Goal: Information Seeking & Learning: Compare options

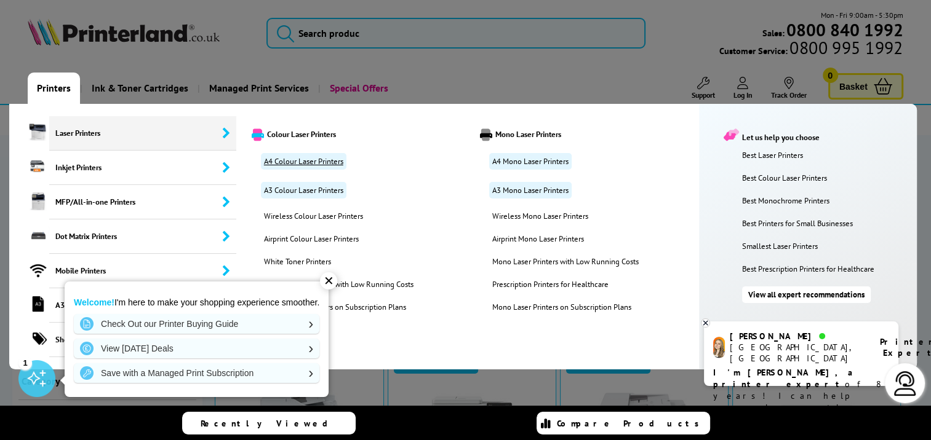
click at [307, 158] on link "A4 Colour Laser Printers" at bounding box center [303, 161] width 85 height 17
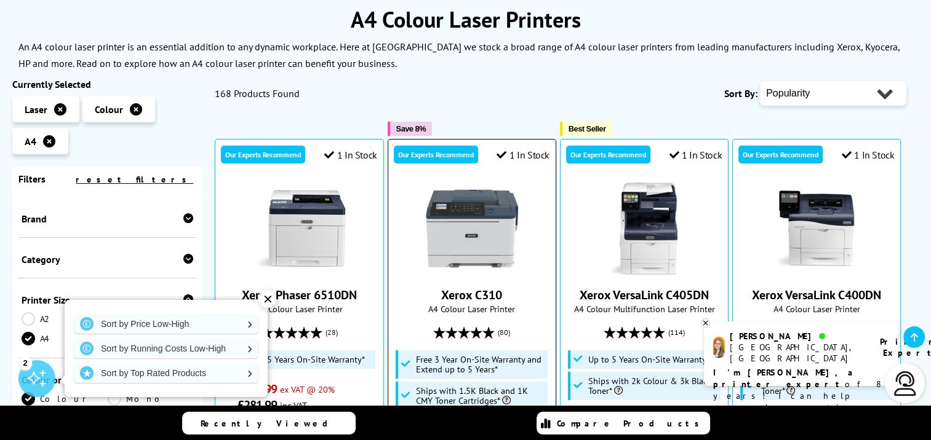
scroll to position [185, 0]
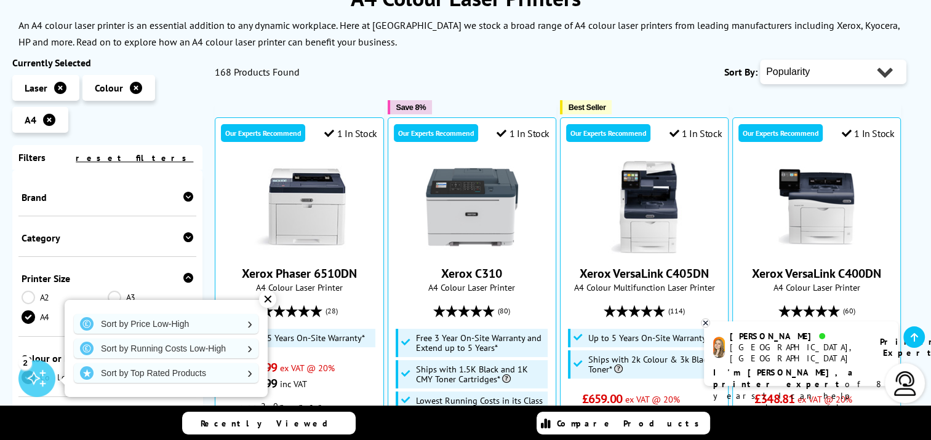
click at [271, 300] on div "✕" at bounding box center [267, 299] width 17 height 17
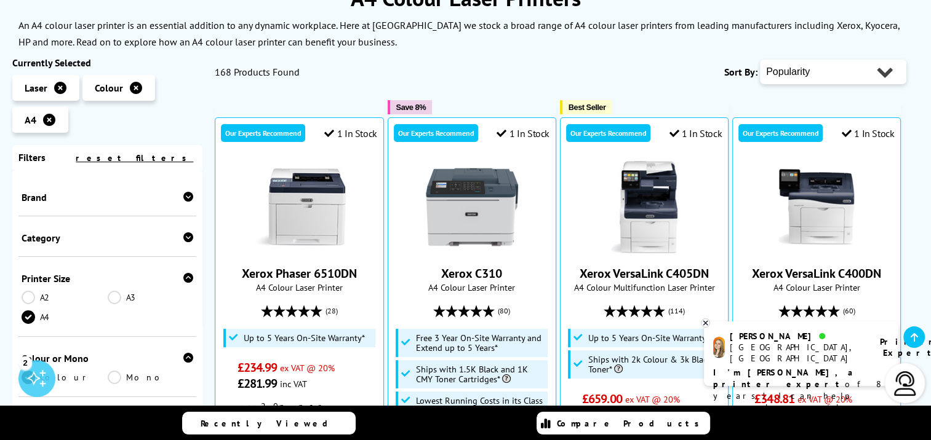
click at [154, 197] on div "Brand" at bounding box center [108, 197] width 172 height 12
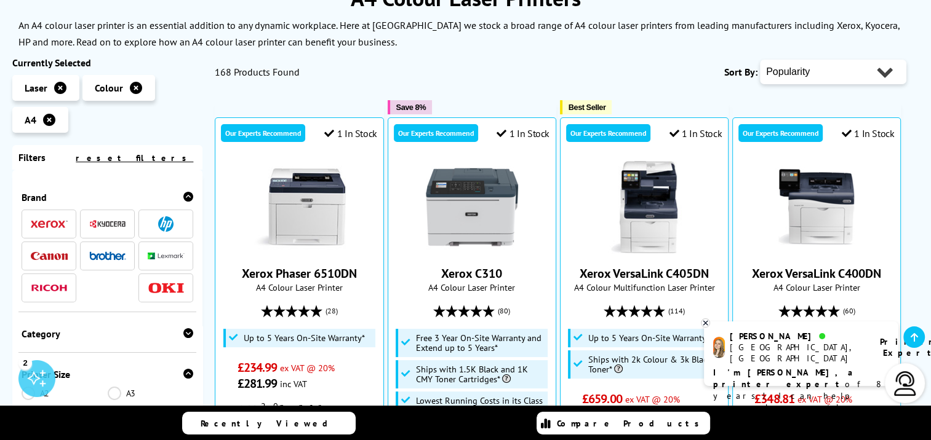
click at [111, 223] on img at bounding box center [107, 224] width 37 height 9
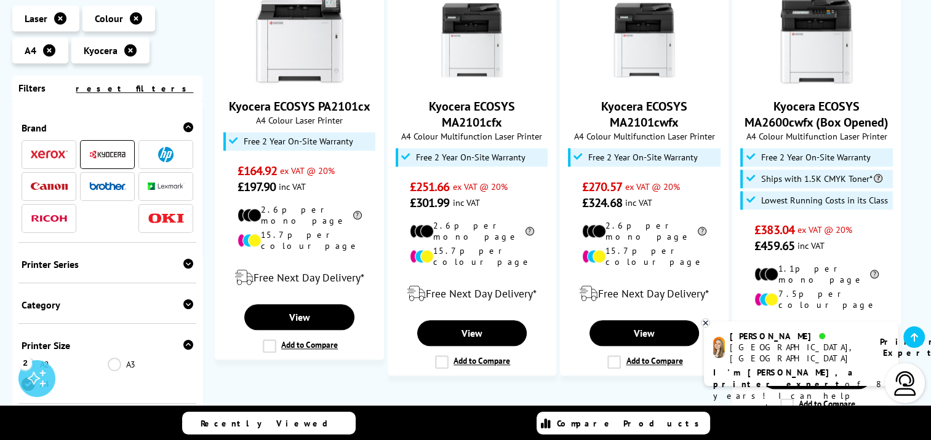
scroll to position [1538, 0]
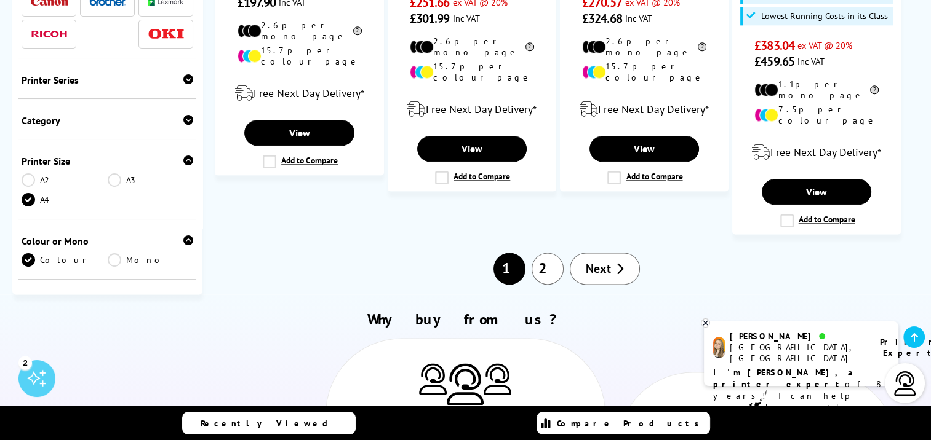
click at [557, 253] on link "2" at bounding box center [547, 269] width 32 height 32
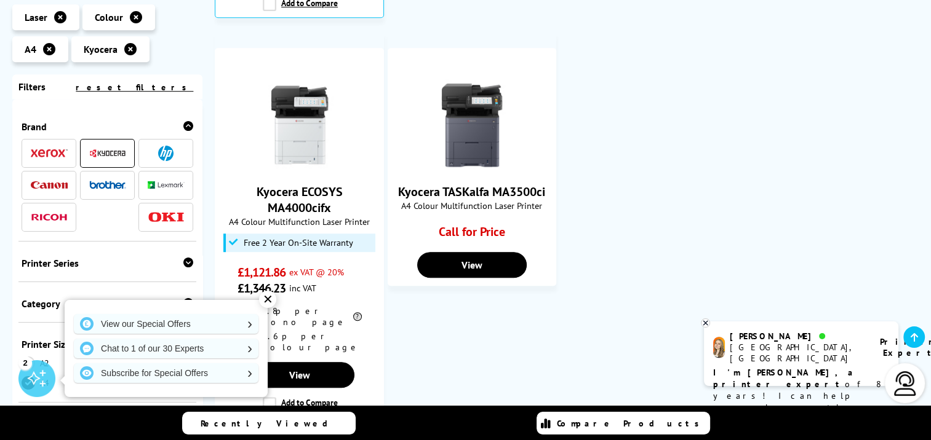
scroll to position [738, 0]
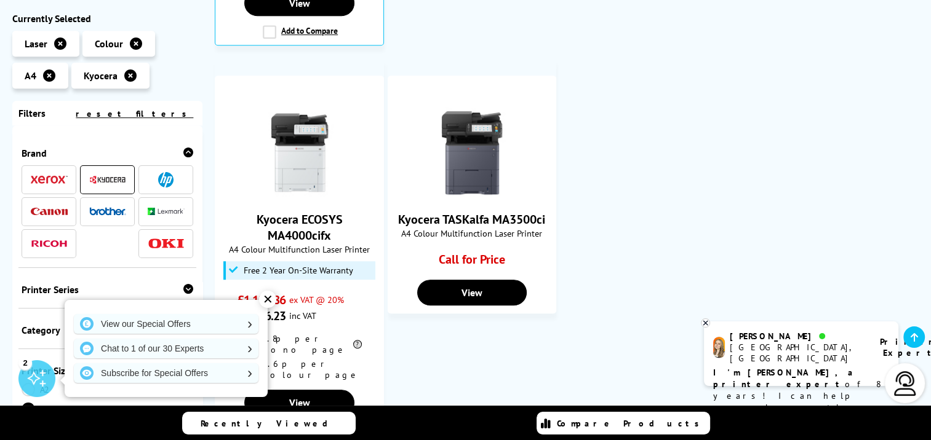
click at [263, 300] on div "✕" at bounding box center [267, 299] width 17 height 17
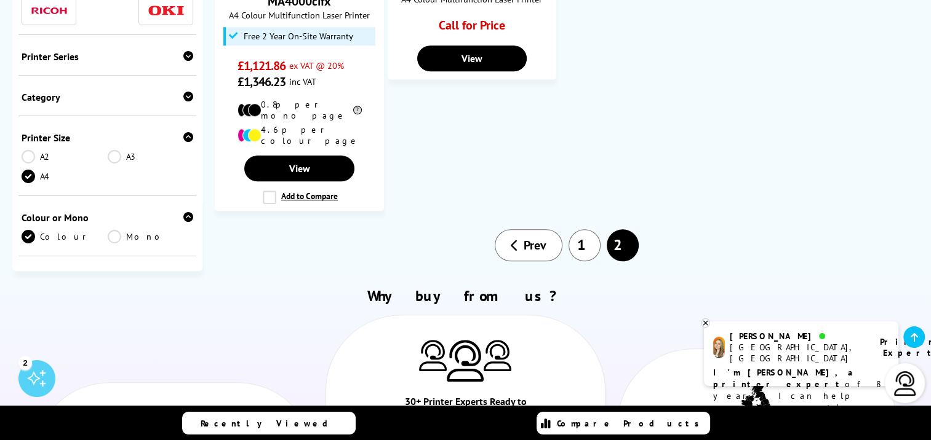
scroll to position [984, 0]
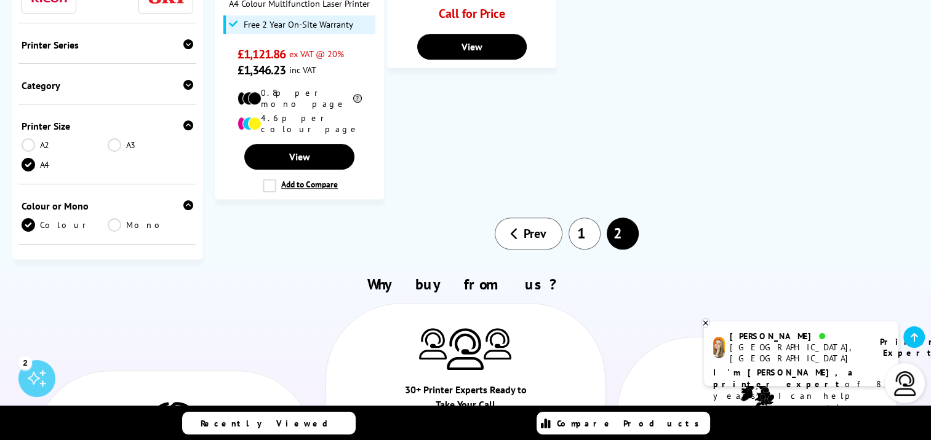
click at [588, 218] on link "1" at bounding box center [584, 234] width 32 height 32
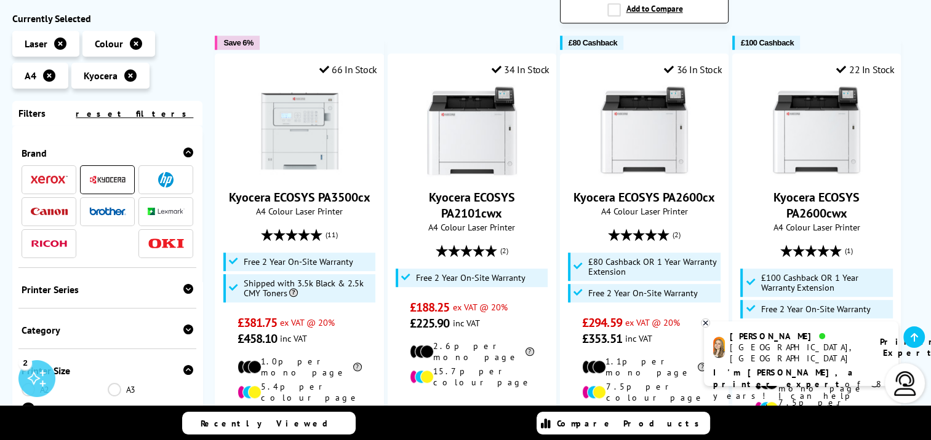
scroll to position [800, 0]
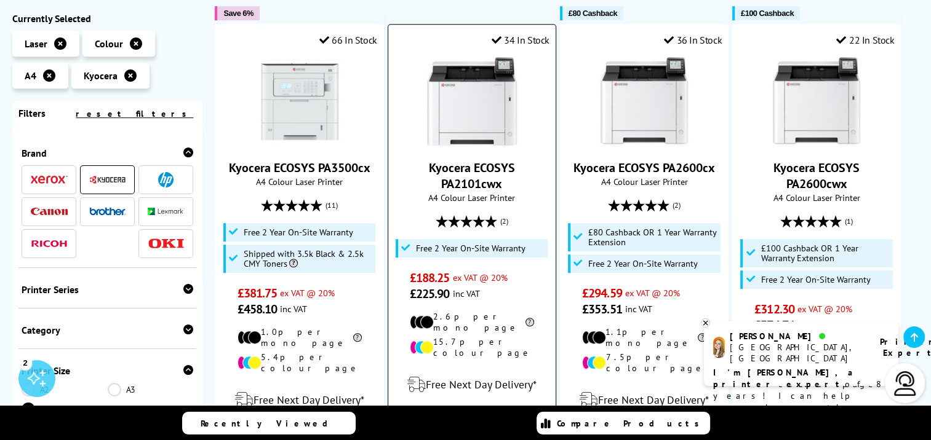
click at [487, 162] on link "Kyocera ECOSYS PA2101cwx" at bounding box center [472, 176] width 86 height 32
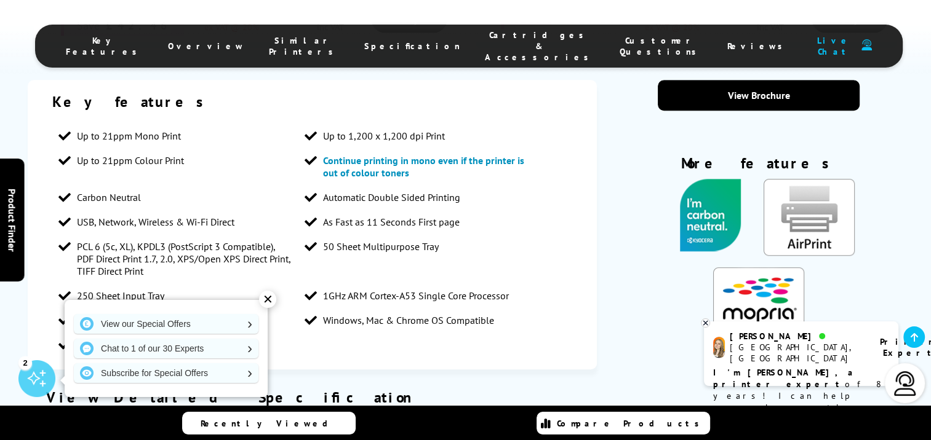
scroll to position [1046, 0]
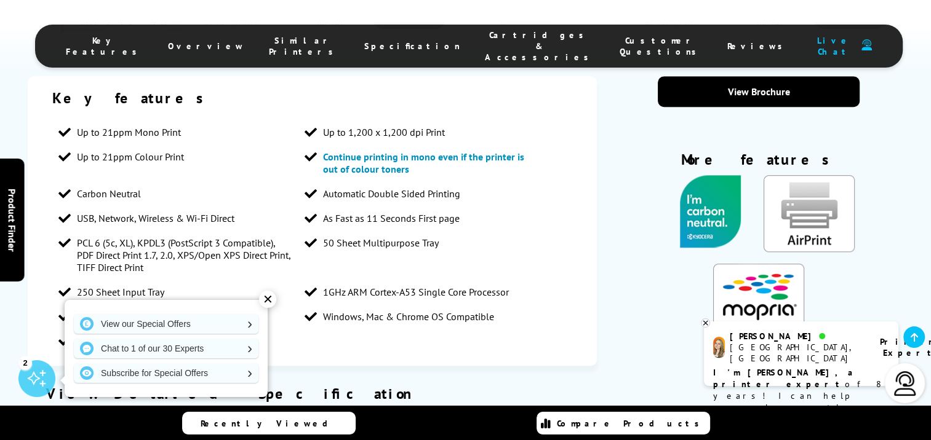
click at [267, 298] on div "✕" at bounding box center [267, 299] width 17 height 17
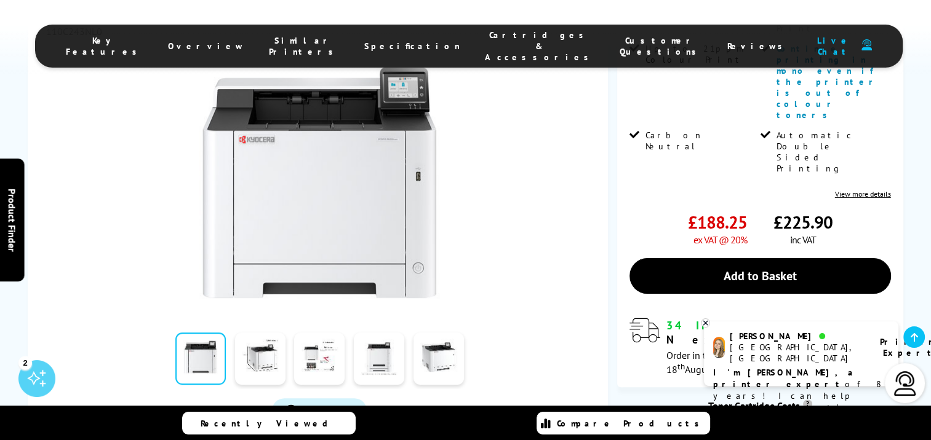
scroll to position [431, 0]
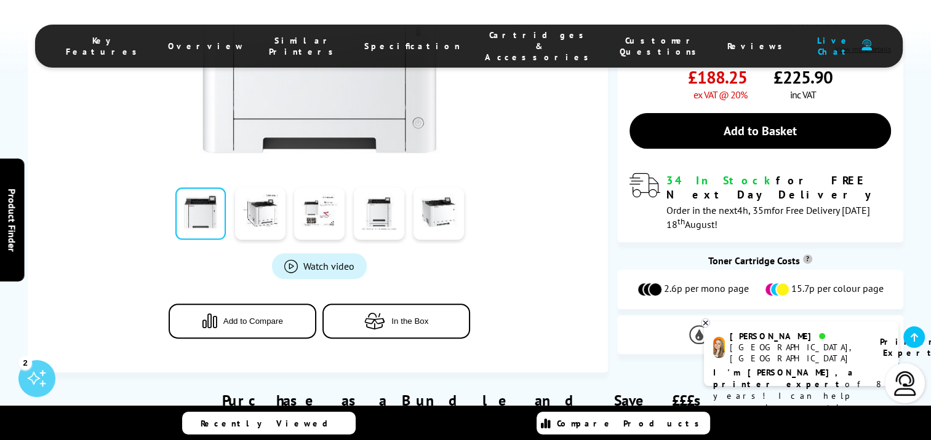
click at [766, 330] on span "View Cartridges" at bounding box center [793, 335] width 74 height 11
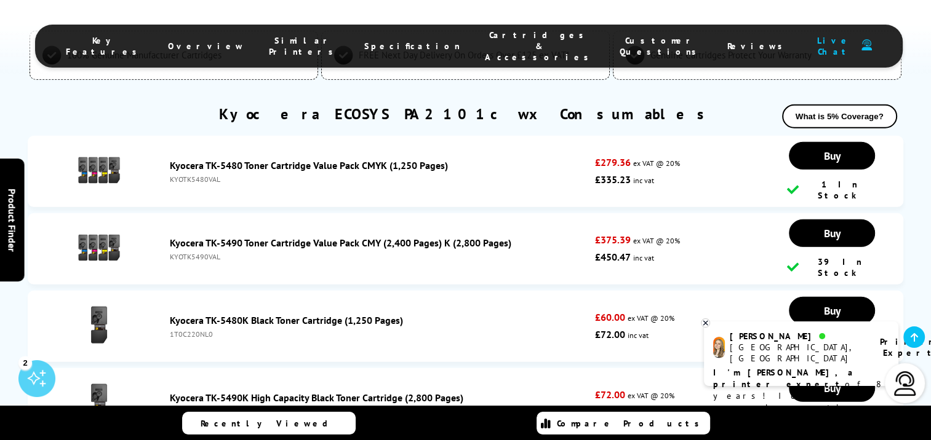
scroll to position [3429, 0]
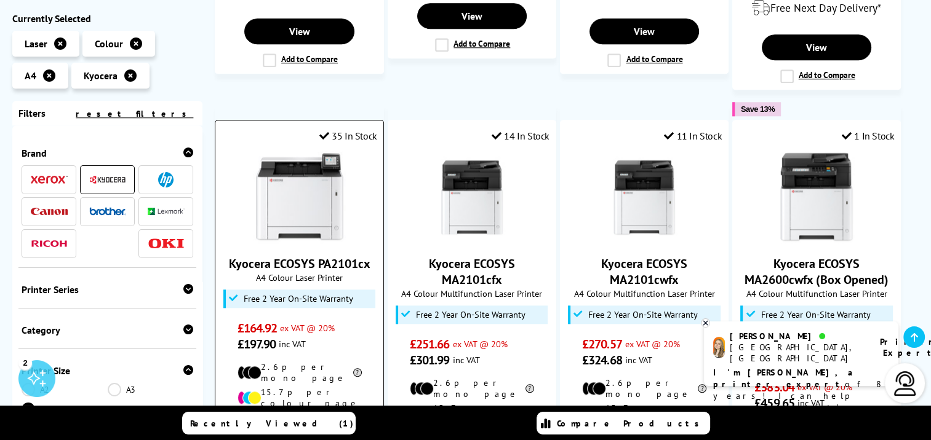
scroll to position [1230, 0]
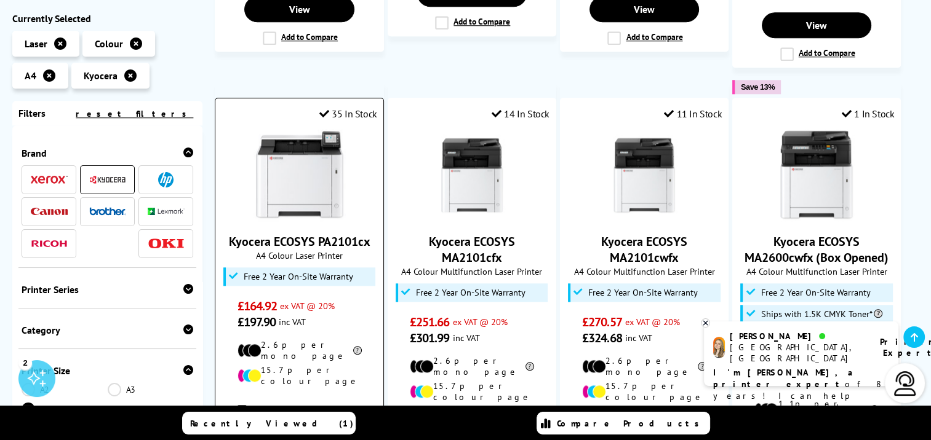
click at [293, 133] on img at bounding box center [299, 175] width 92 height 92
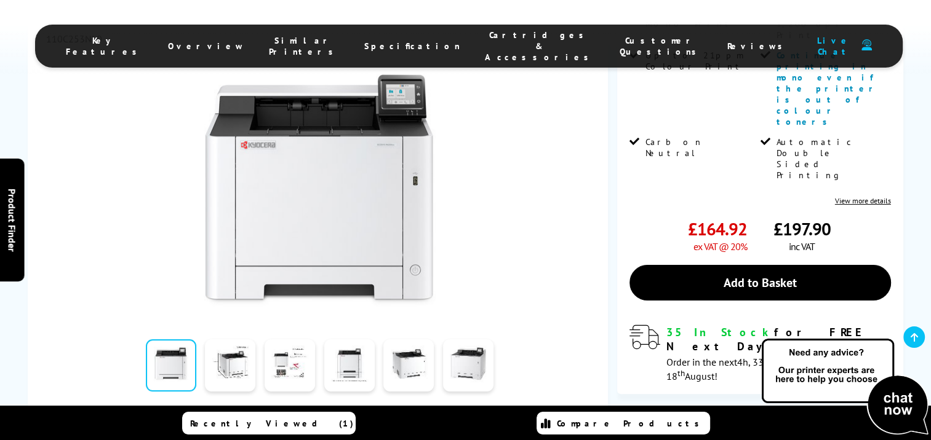
scroll to position [271, 0]
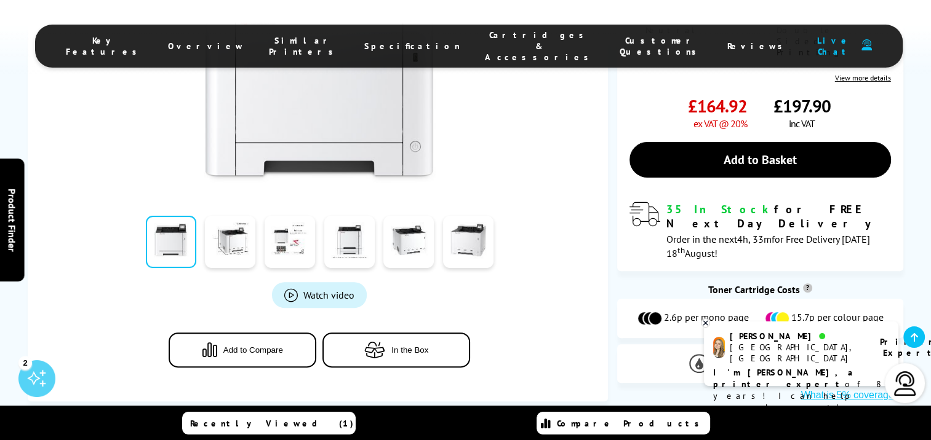
click at [701, 354] on img at bounding box center [720, 363] width 62 height 19
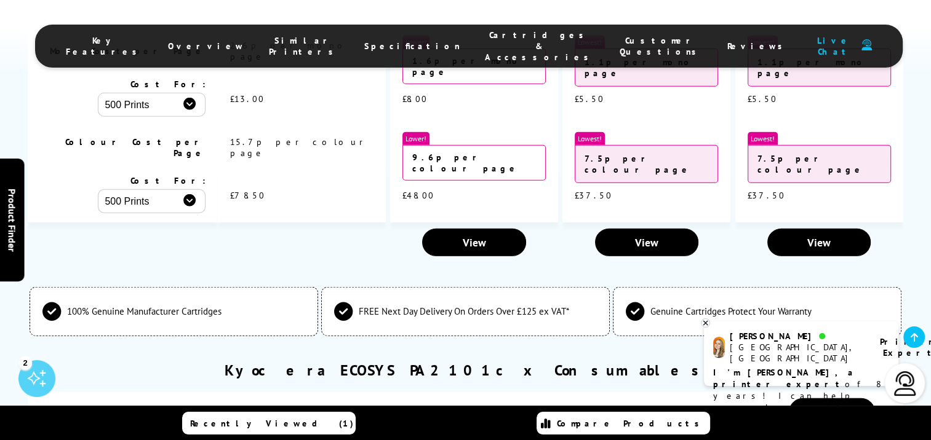
scroll to position [3368, 0]
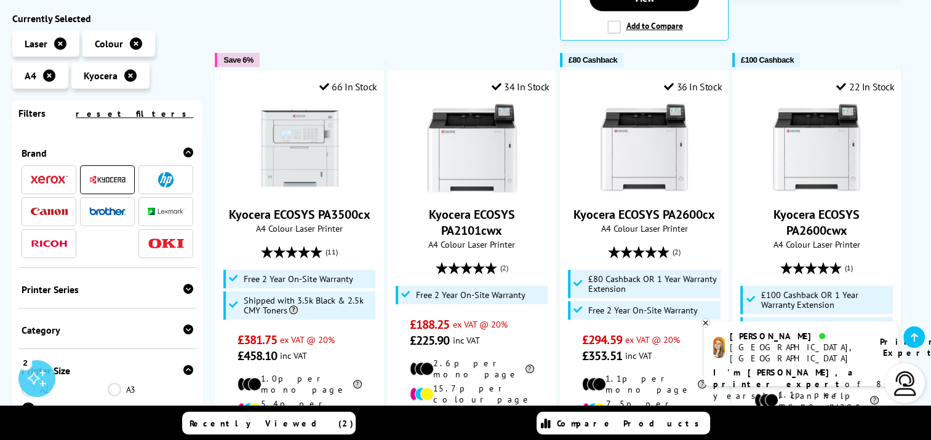
scroll to position [800, 0]
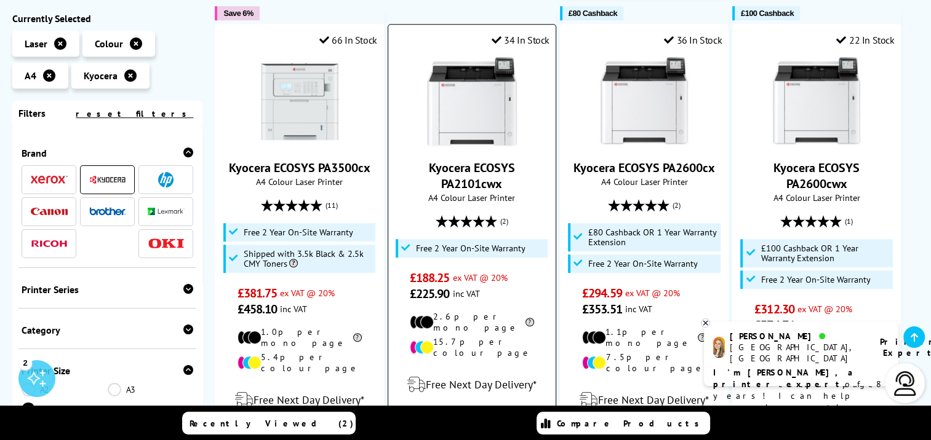
click at [459, 165] on link "Kyocera ECOSYS PA2101cwx" at bounding box center [472, 176] width 86 height 32
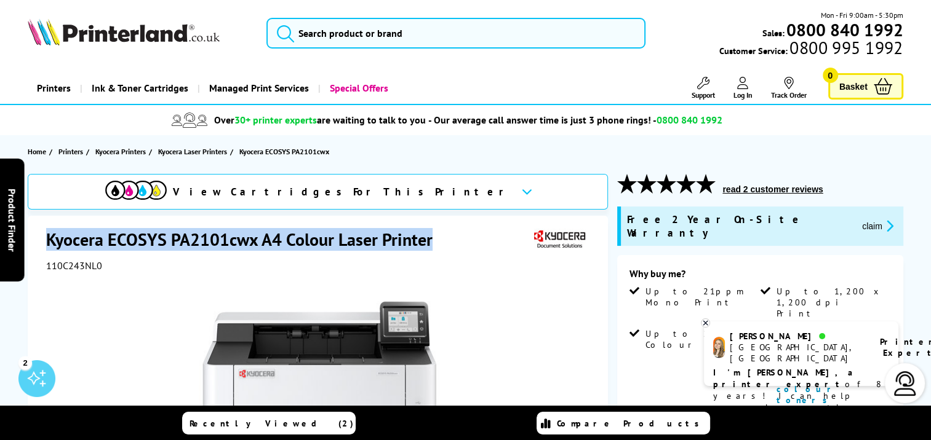
drag, startPoint x: 47, startPoint y: 238, endPoint x: 434, endPoint y: 250, distance: 387.0
click at [435, 250] on h1 "Kyocera ECOSYS PA2101cwx A4 Colour Laser Printer" at bounding box center [245, 239] width 399 height 23
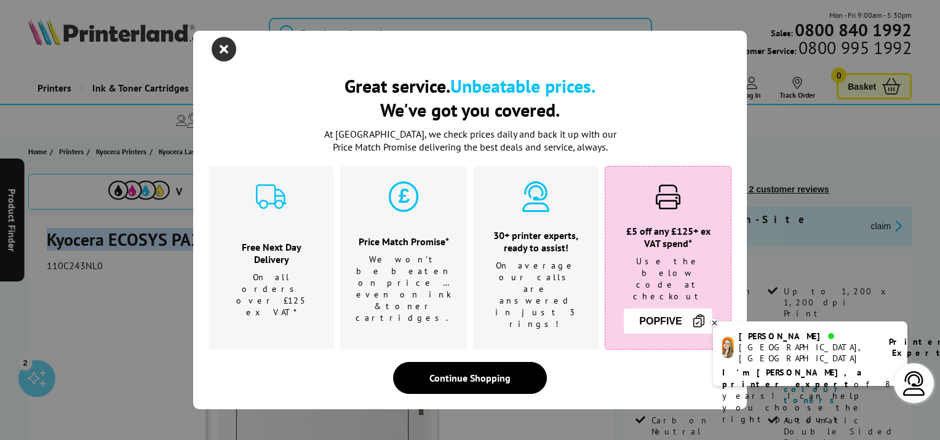
click at [221, 54] on icon "close modal" at bounding box center [224, 49] width 25 height 25
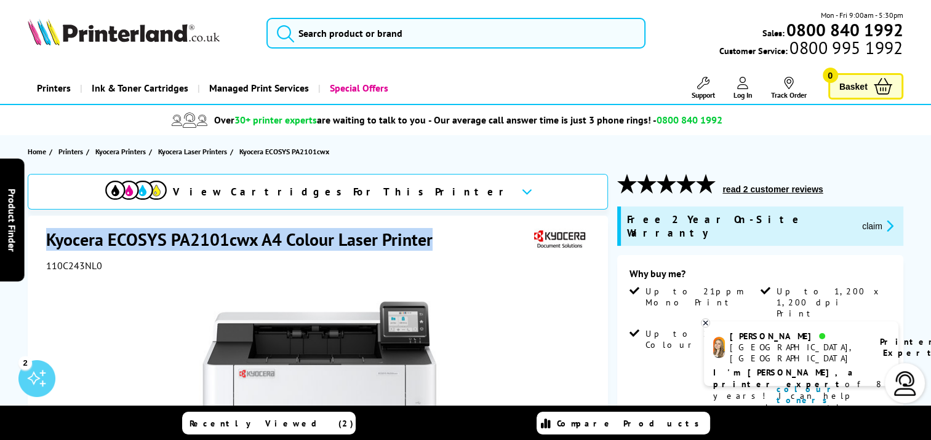
copy h1 "Kyocera ECOSYS PA2101cwx A4 Colour Laser Printer"
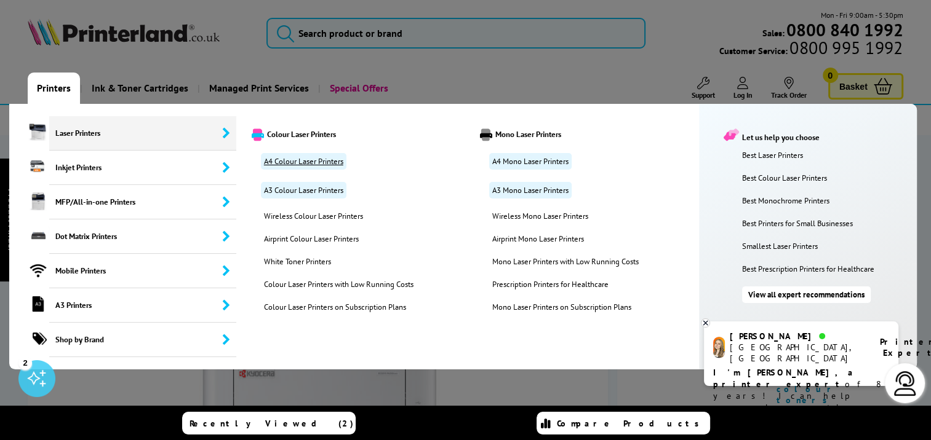
click at [288, 158] on link "A4 Colour Laser Printers" at bounding box center [303, 161] width 85 height 17
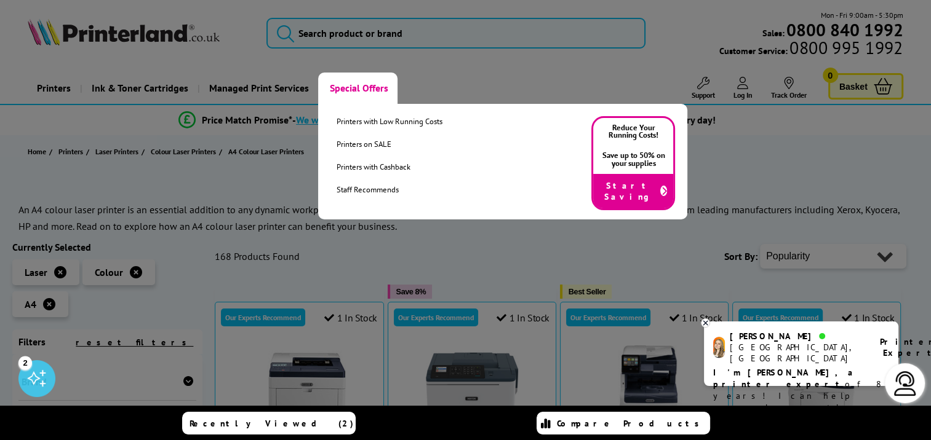
click at [347, 87] on link "Special Offers" at bounding box center [357, 88] width 79 height 31
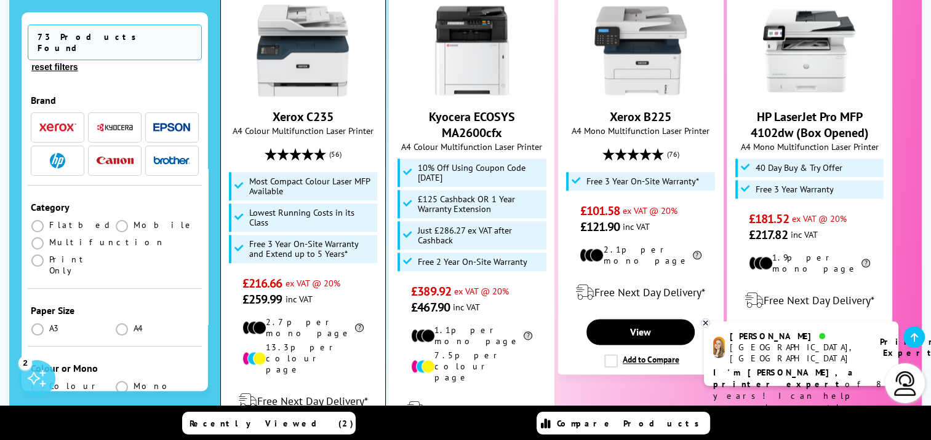
scroll to position [1353, 0]
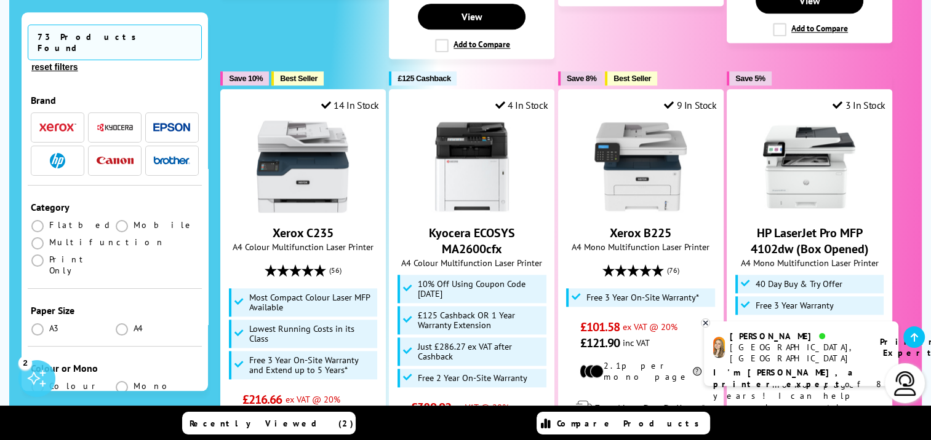
click at [113, 120] on span "button" at bounding box center [115, 127] width 37 height 15
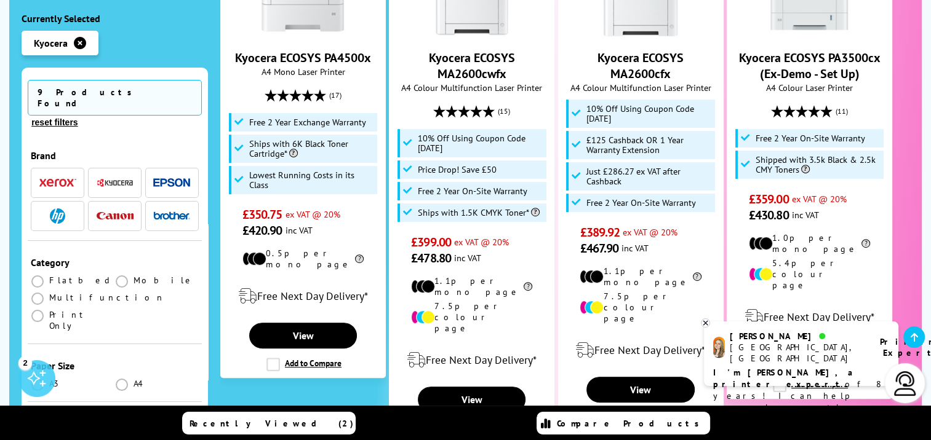
scroll to position [431, 0]
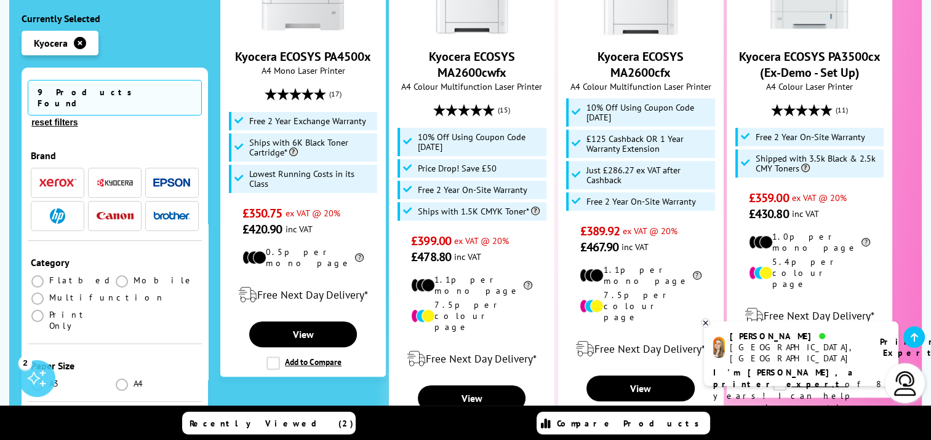
click at [704, 324] on icon at bounding box center [705, 323] width 4 height 4
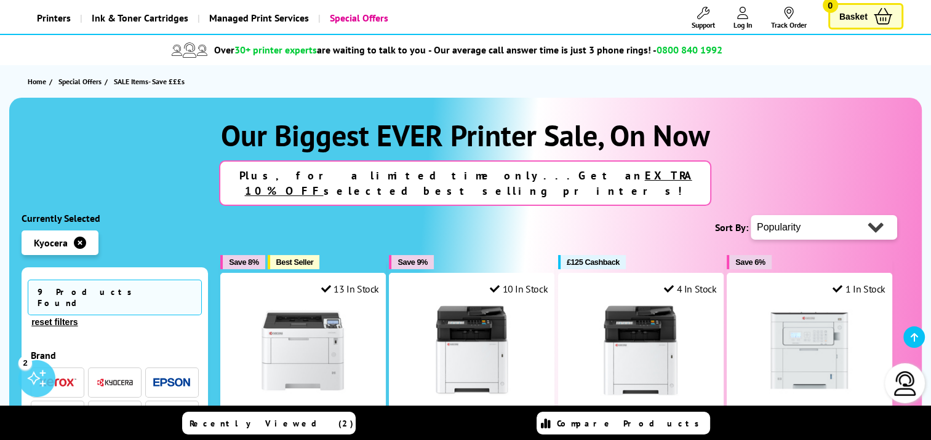
scroll to position [0, 0]
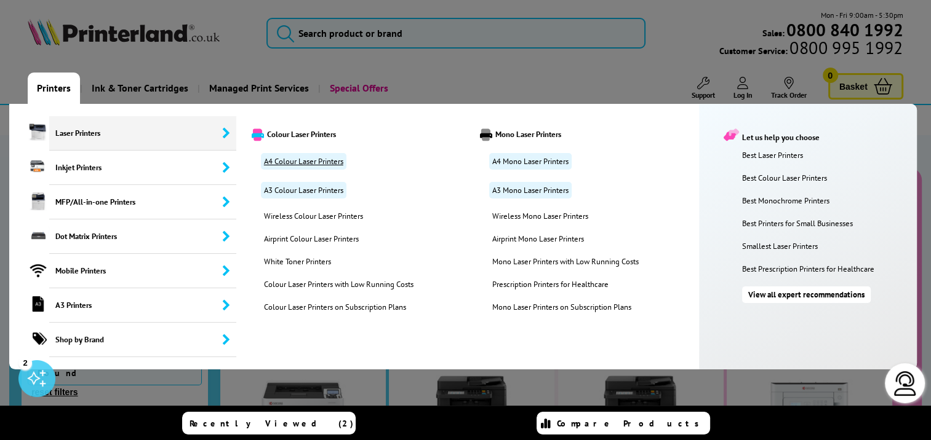
click at [306, 157] on link "A4 Colour Laser Printers" at bounding box center [303, 161] width 85 height 17
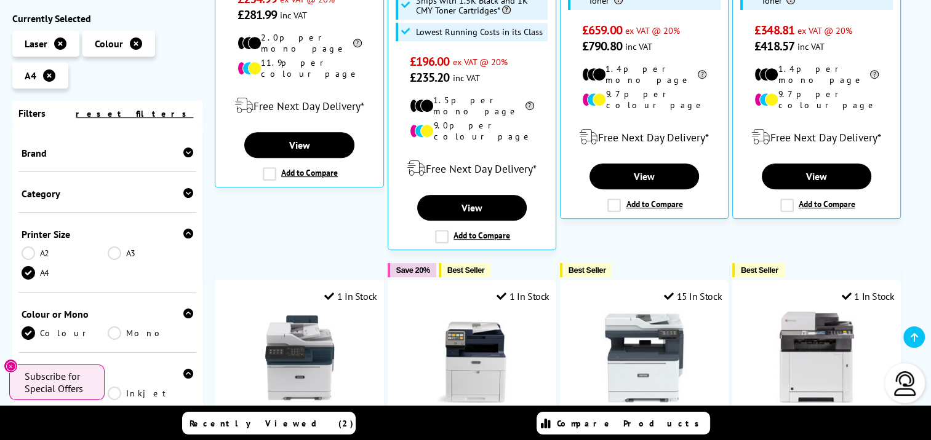
click at [65, 159] on div "Brand" at bounding box center [108, 153] width 172 height 12
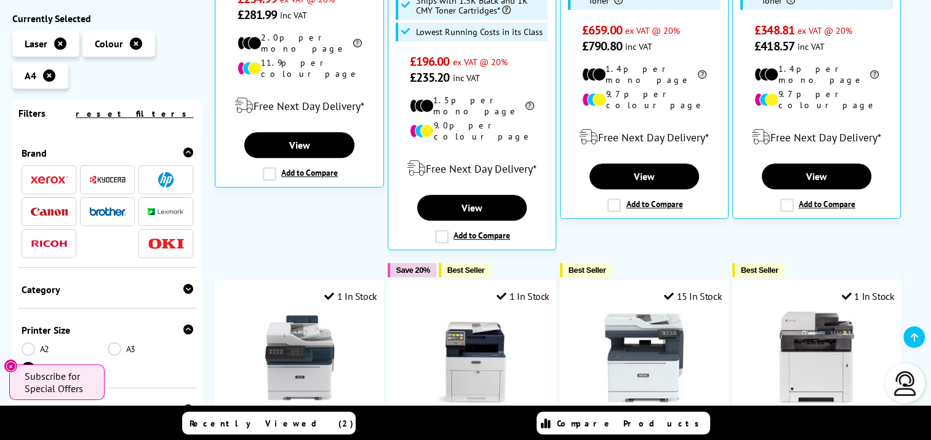
click at [103, 180] on img at bounding box center [107, 179] width 37 height 9
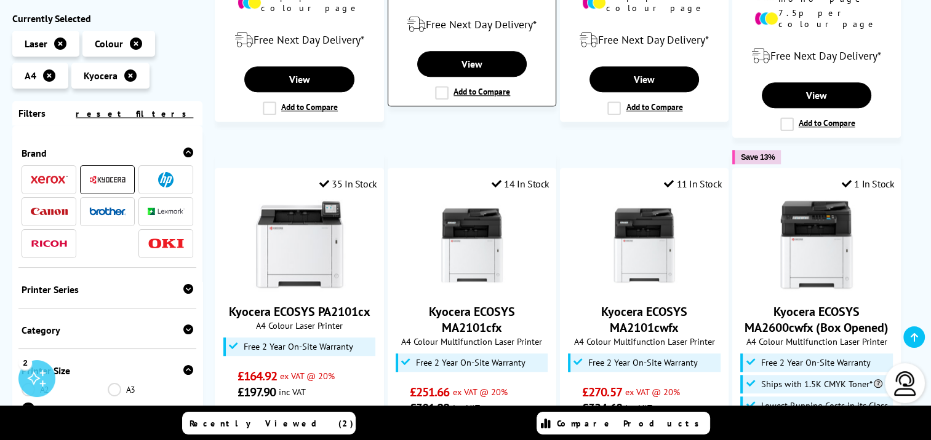
scroll to position [1230, 0]
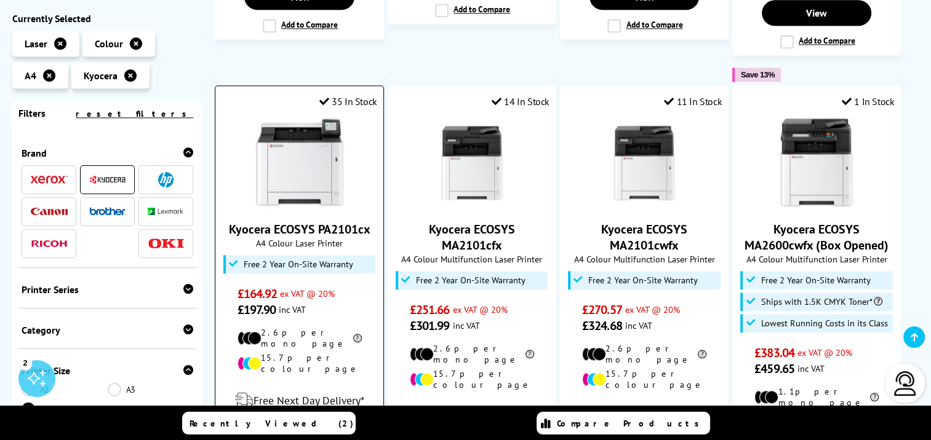
click at [314, 150] on img at bounding box center [299, 163] width 92 height 92
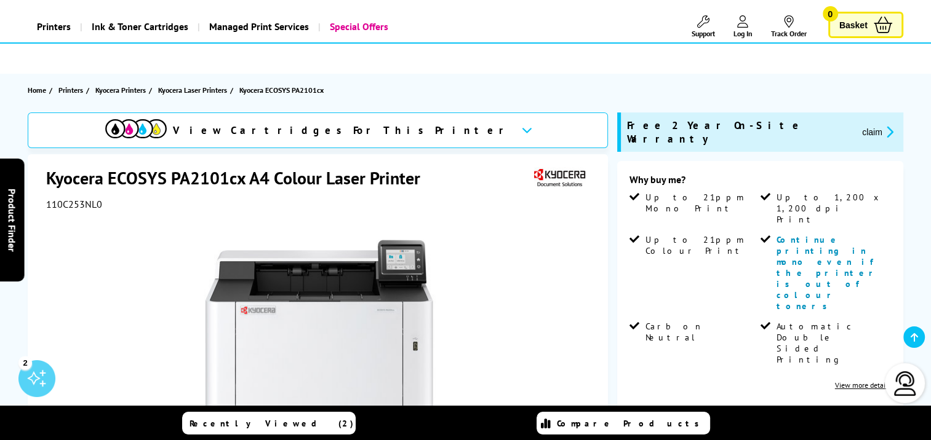
scroll to position [246, 0]
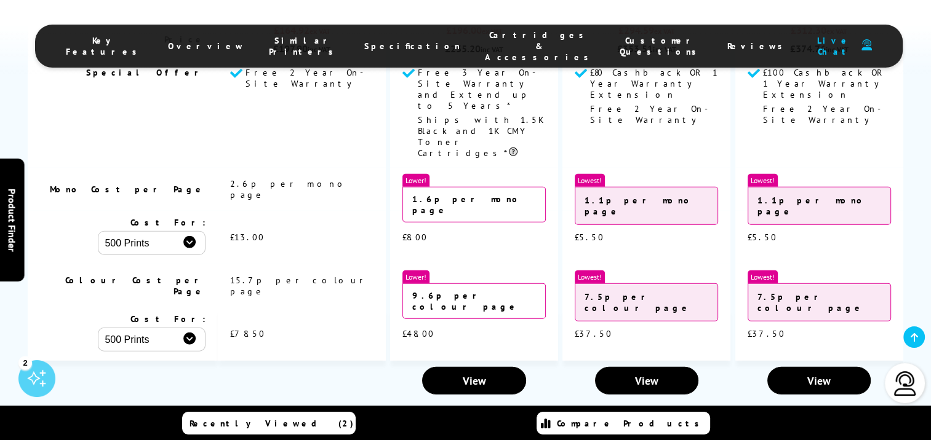
scroll to position [3368, 0]
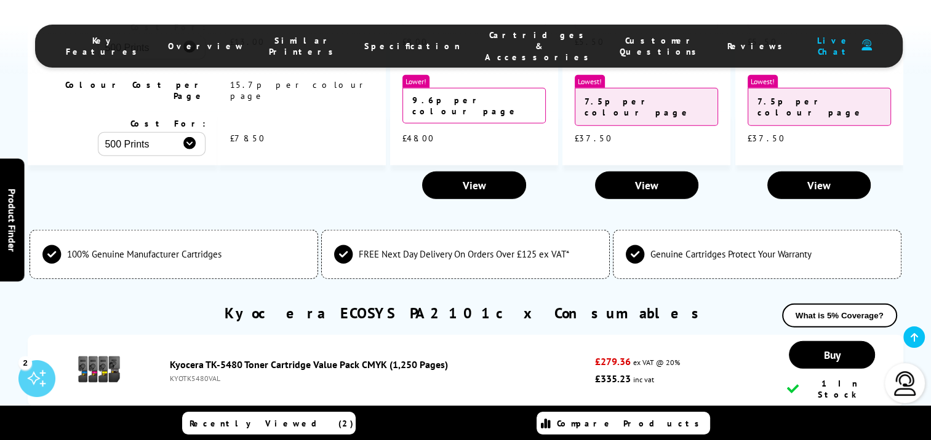
click at [185, 359] on link "Kyocera TK-5480 Toner Cartridge Value Pack CMYK (1,250 Pages)" at bounding box center [309, 365] width 278 height 12
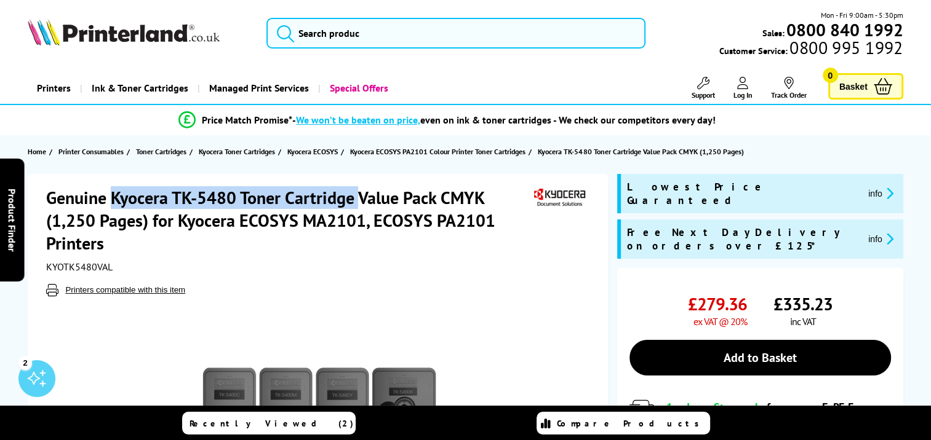
drag, startPoint x: 111, startPoint y: 197, endPoint x: 362, endPoint y: 198, distance: 250.9
click at [362, 198] on h1 "Genuine Kyocera TK-5480 Toner Cartridge Value Pack CMYK (1,250 Pages) for Kyoce…" at bounding box center [288, 220] width 485 height 68
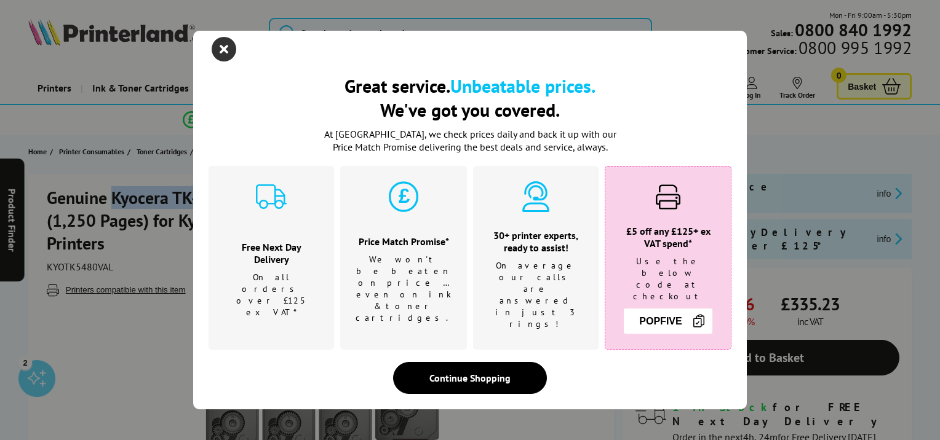
click at [224, 57] on icon "close modal" at bounding box center [224, 49] width 25 height 25
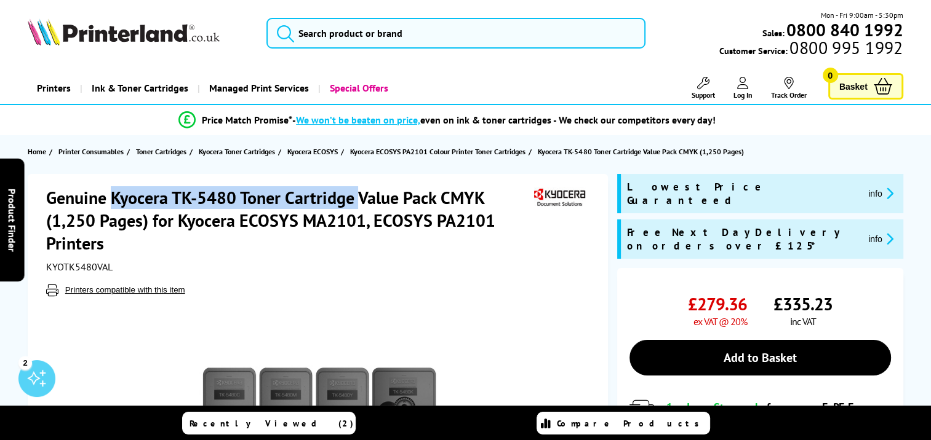
copy h1 "Kyocera TK-5480 Toner Cartridge"
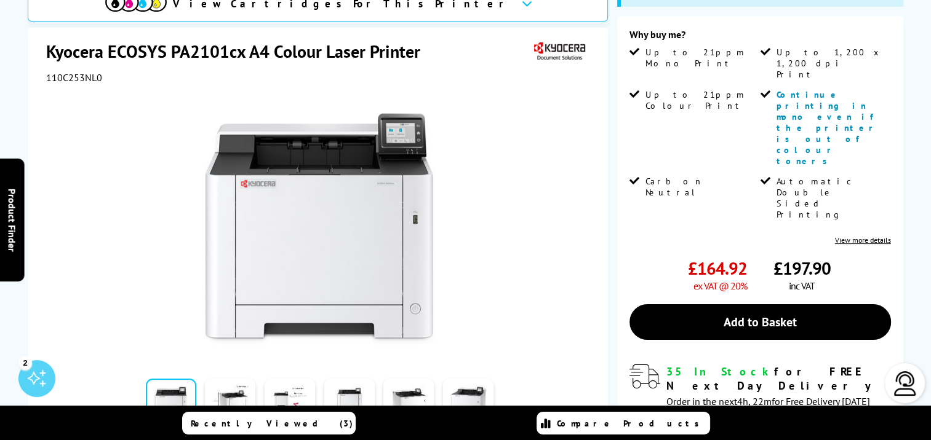
scroll to position [3, 0]
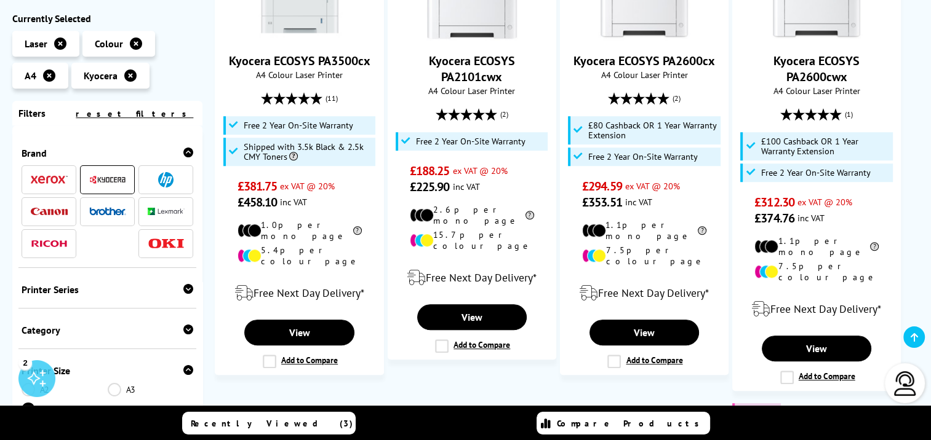
scroll to position [861, 0]
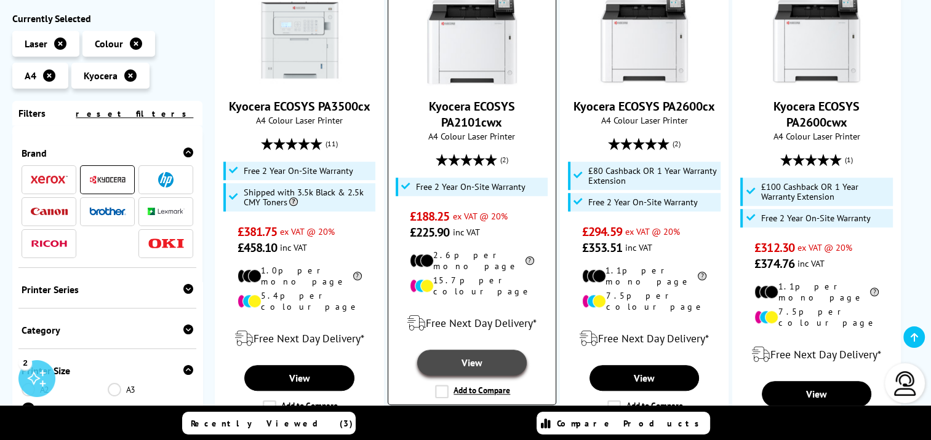
click at [487, 350] on link "View" at bounding box center [471, 363] width 109 height 26
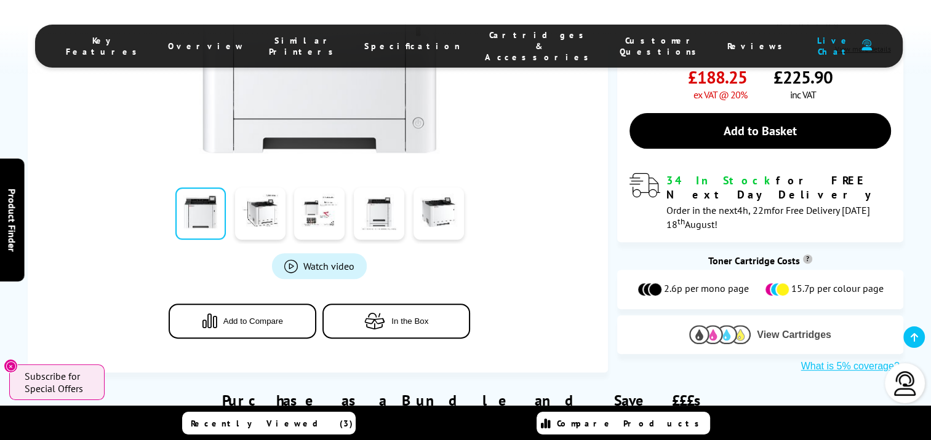
click at [697, 325] on img at bounding box center [720, 334] width 62 height 19
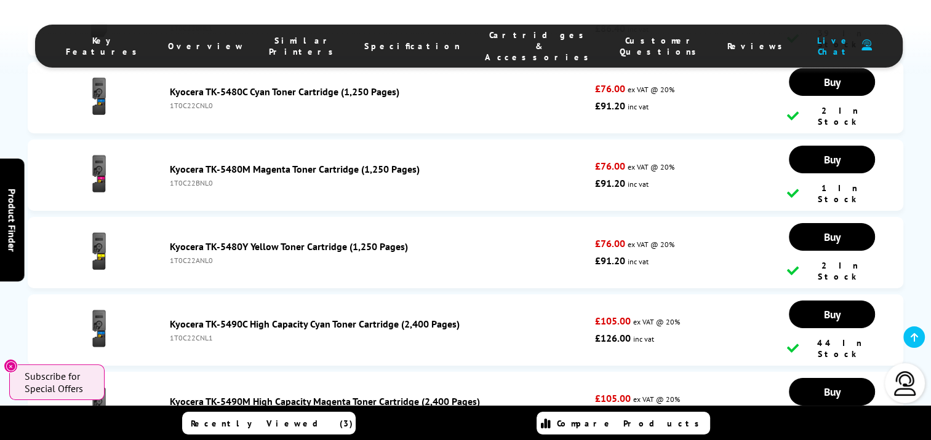
scroll to position [3614, 0]
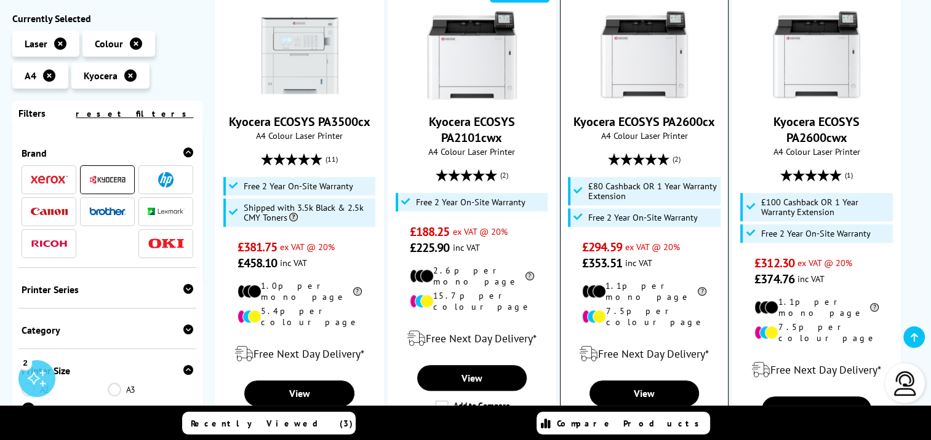
scroll to position [861, 0]
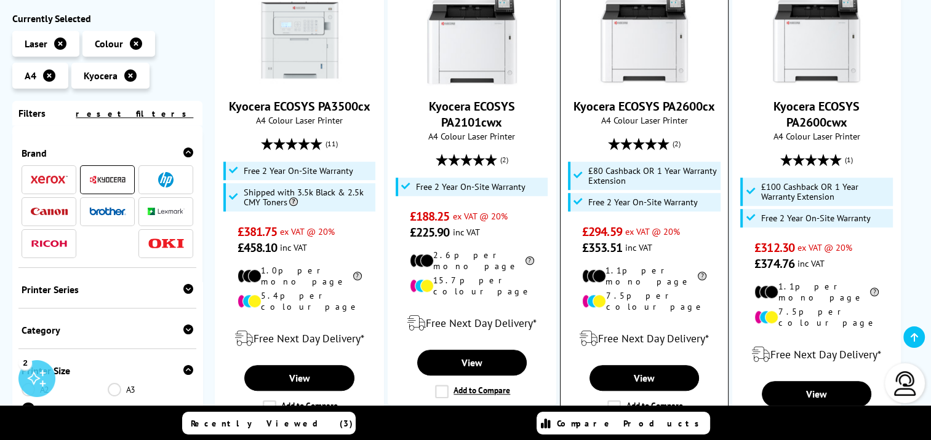
click at [656, 50] on img at bounding box center [644, 40] width 92 height 92
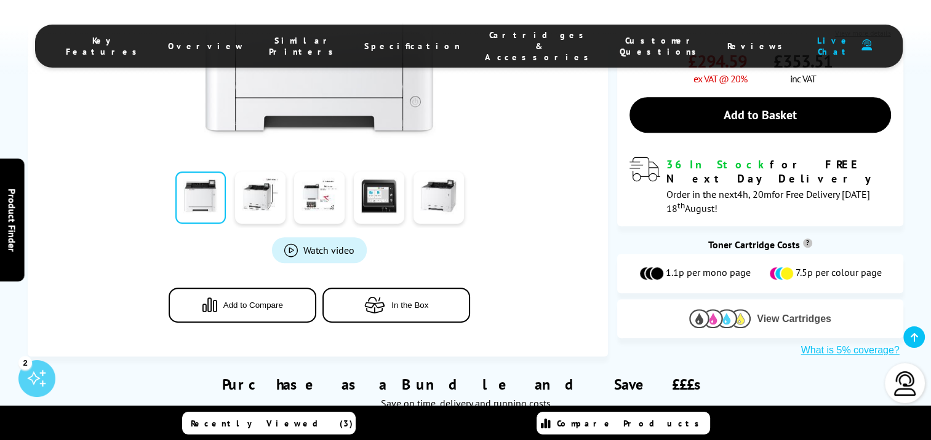
click at [741, 309] on img at bounding box center [720, 318] width 62 height 19
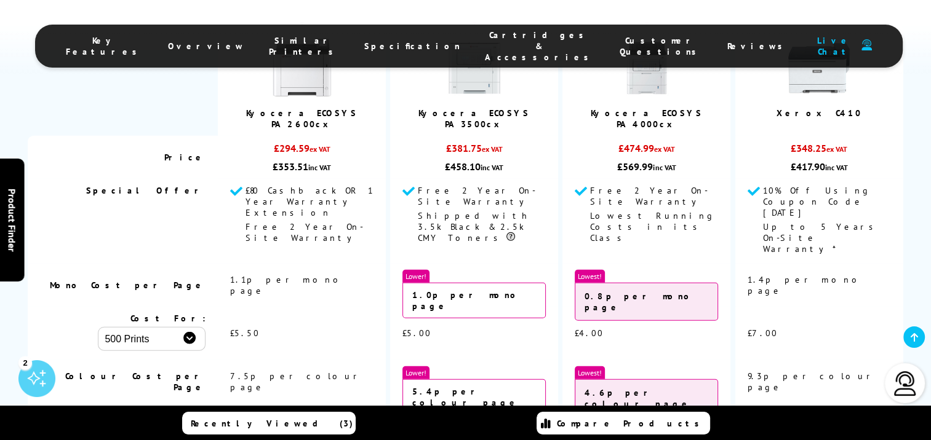
scroll to position [3266, 0]
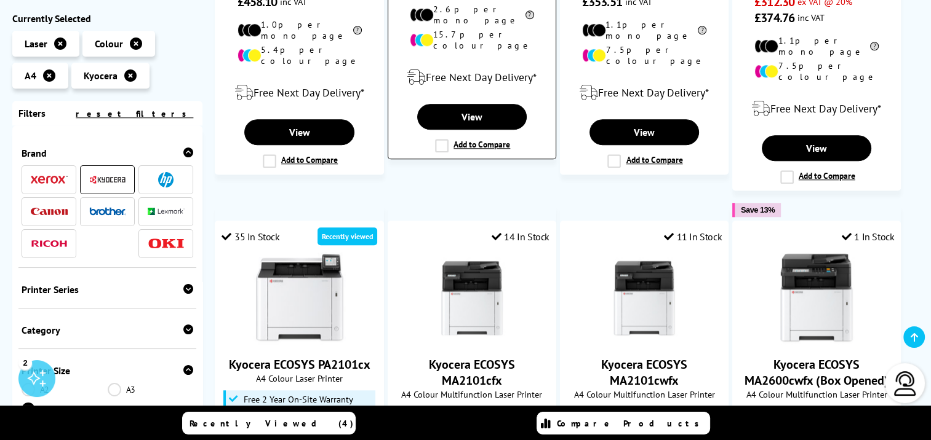
scroll to position [1292, 0]
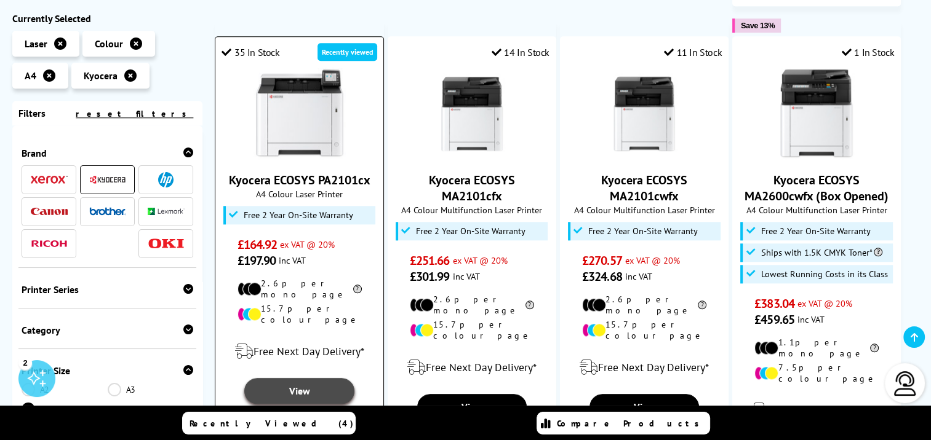
click at [295, 378] on link "View" at bounding box center [298, 391] width 109 height 26
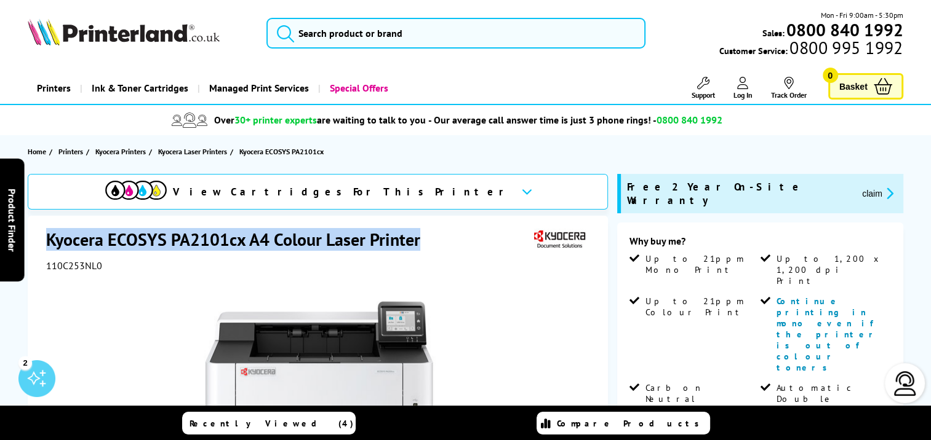
drag, startPoint x: 48, startPoint y: 240, endPoint x: 423, endPoint y: 247, distance: 374.6
click at [423, 247] on h1 "Kyocera ECOSYS PA2101cx A4 Colour Laser Printer" at bounding box center [239, 239] width 386 height 23
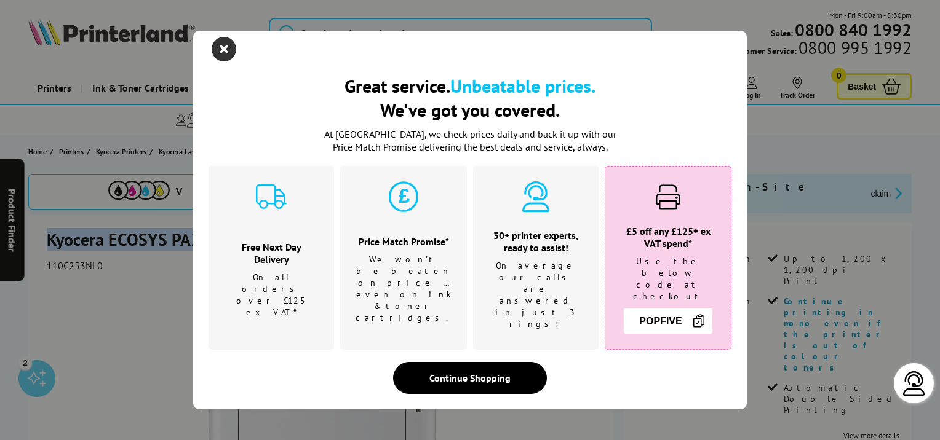
click at [226, 61] on icon "close modal" at bounding box center [224, 49] width 25 height 25
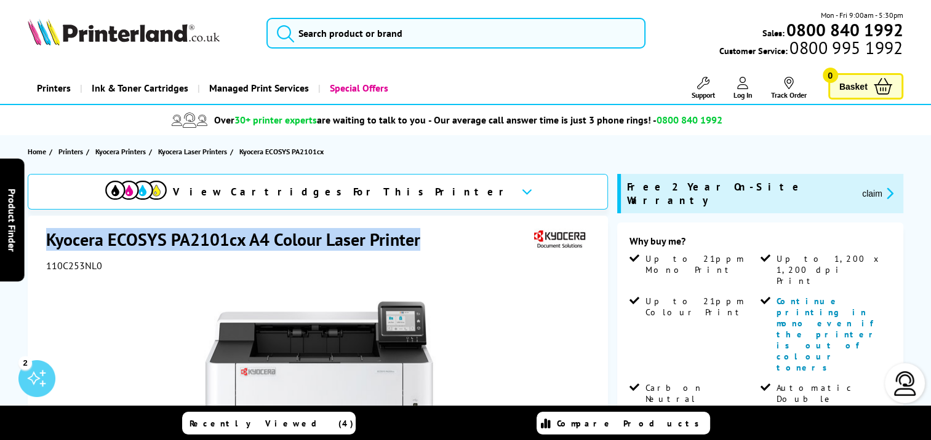
click at [159, 243] on h1 "Kyocera ECOSYS PA2101cx A4 Colour Laser Printer" at bounding box center [239, 239] width 386 height 23
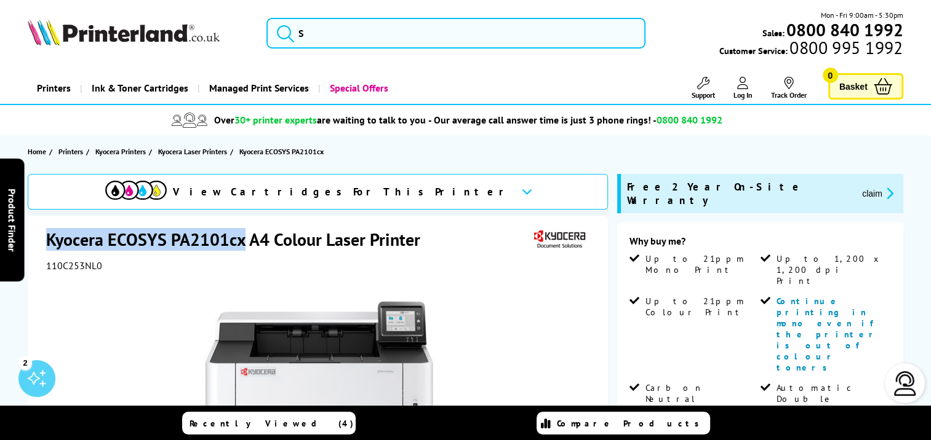
drag, startPoint x: 49, startPoint y: 240, endPoint x: 242, endPoint y: 244, distance: 193.1
click at [242, 244] on h1 "Kyocera ECOSYS PA2101cx A4 Colour Laser Printer" at bounding box center [239, 239] width 386 height 23
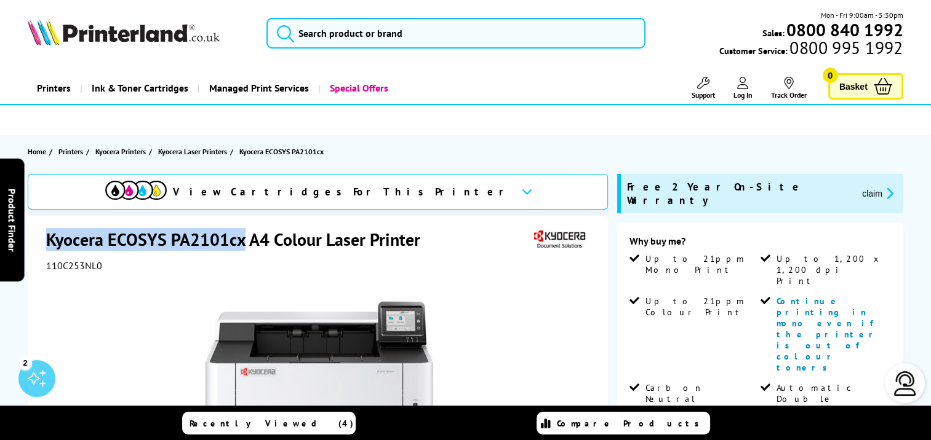
copy h1 "Kyocera ECOSYS PA2101cx"
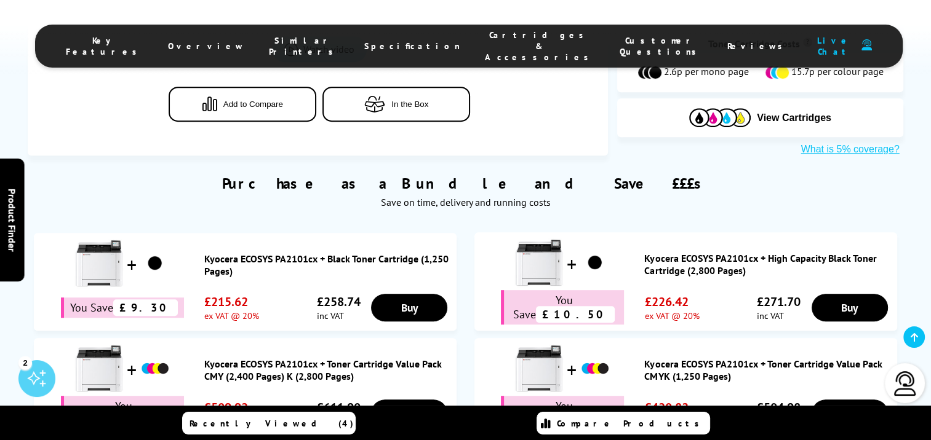
scroll to position [185, 0]
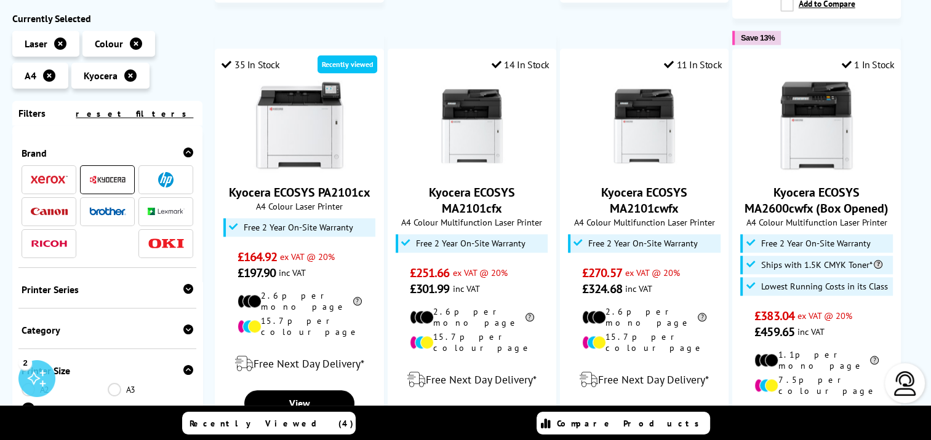
scroll to position [1292, 0]
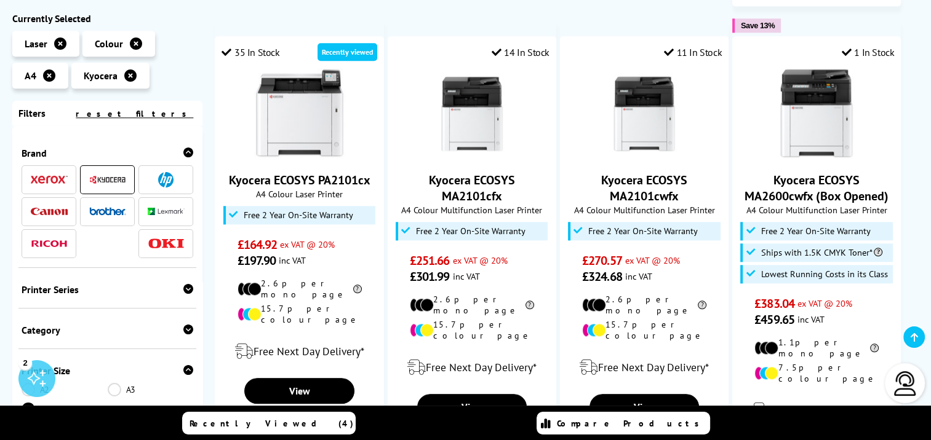
click at [175, 177] on span at bounding box center [166, 179] width 37 height 15
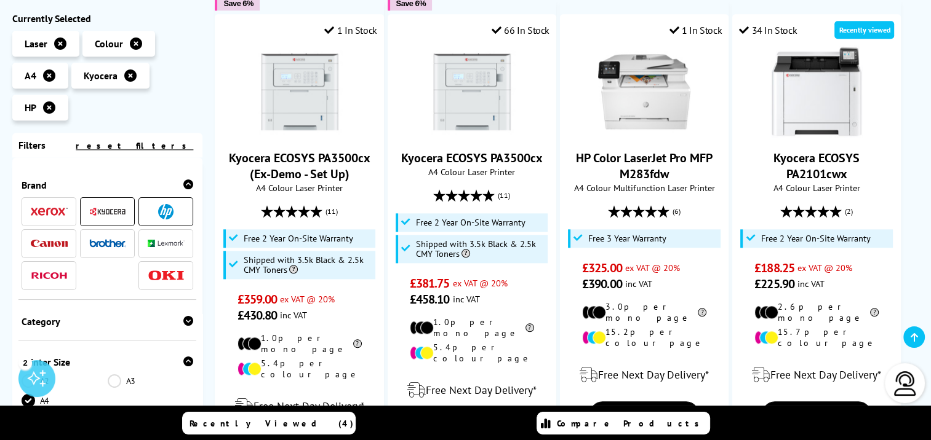
click at [108, 204] on span at bounding box center [107, 211] width 37 height 15
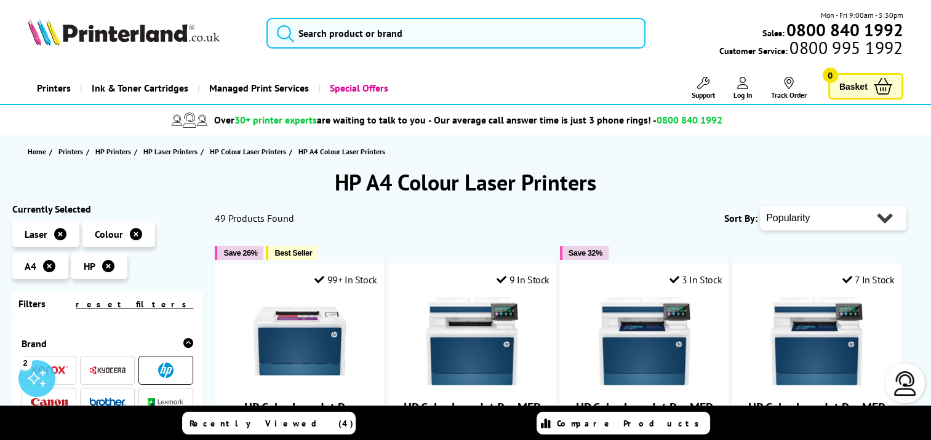
click at [839, 219] on select "Popularity Rating Price - Low to High Price - High to Low Running Costs - Low t…" at bounding box center [833, 218] width 146 height 25
select select "Price Ascending"
click at [760, 206] on select "Popularity Rating Price - Low to High Price - High to Low Running Costs - Low t…" at bounding box center [833, 218] width 146 height 25
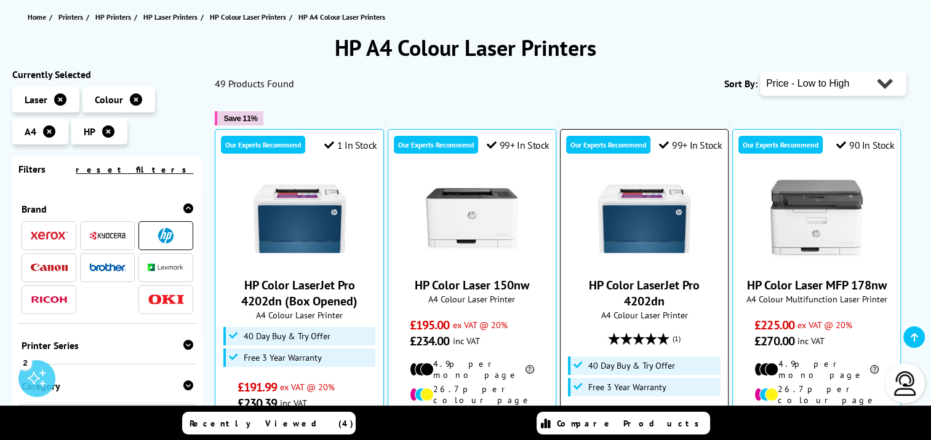
scroll to position [246, 0]
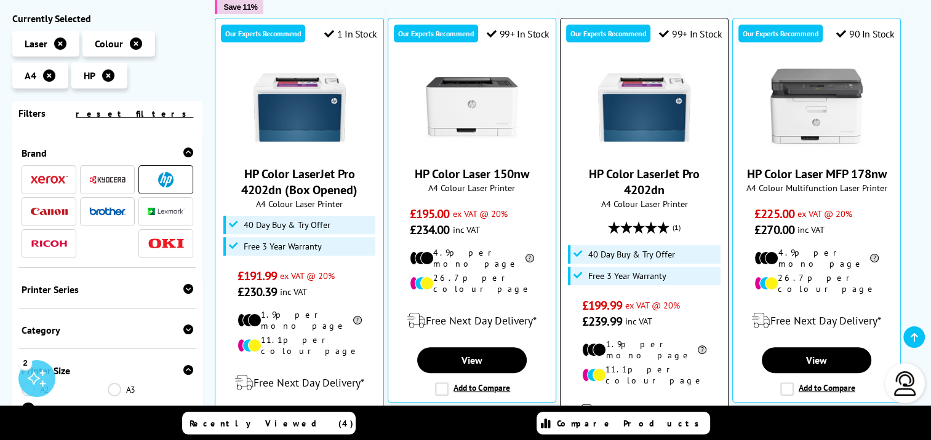
click at [638, 121] on img at bounding box center [644, 108] width 92 height 92
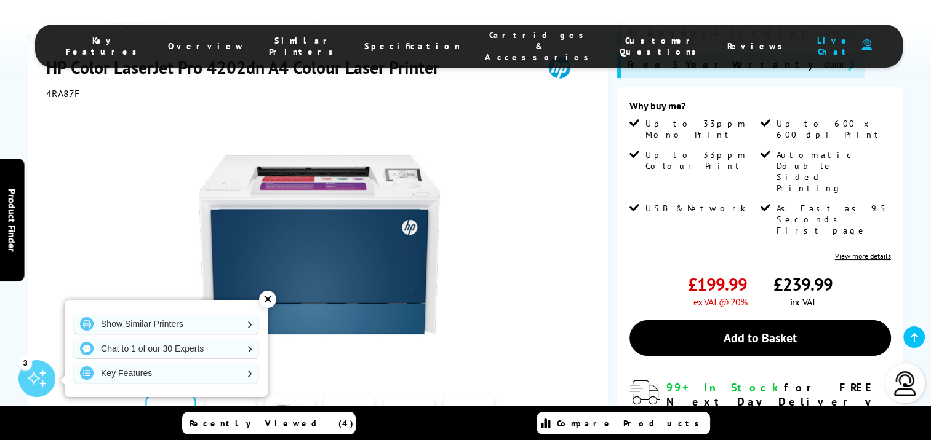
scroll to position [246, 0]
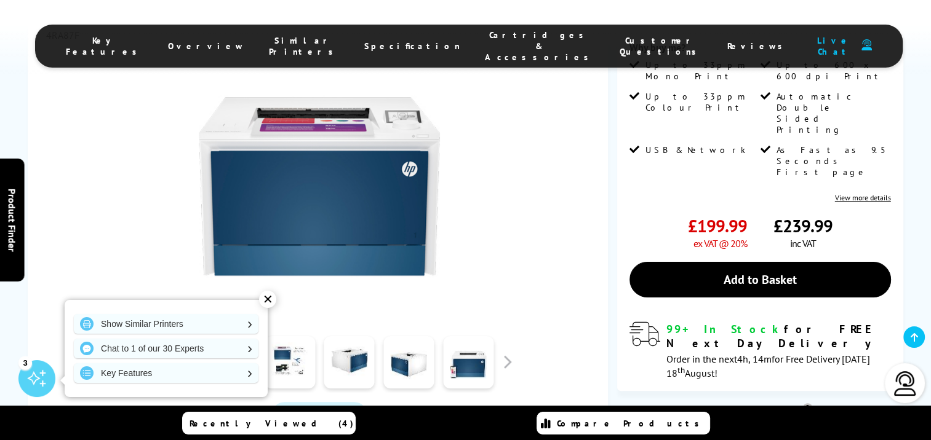
click at [268, 299] on div "✕" at bounding box center [267, 299] width 17 height 17
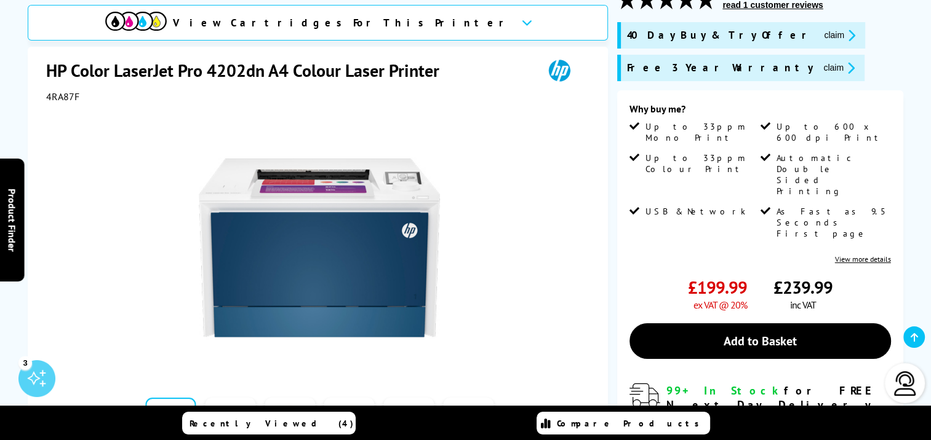
scroll to position [123, 0]
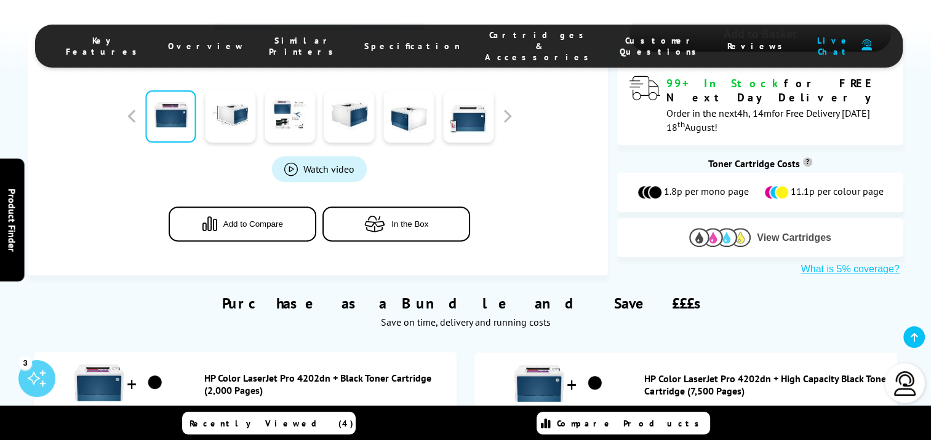
click at [718, 228] on img at bounding box center [720, 237] width 62 height 19
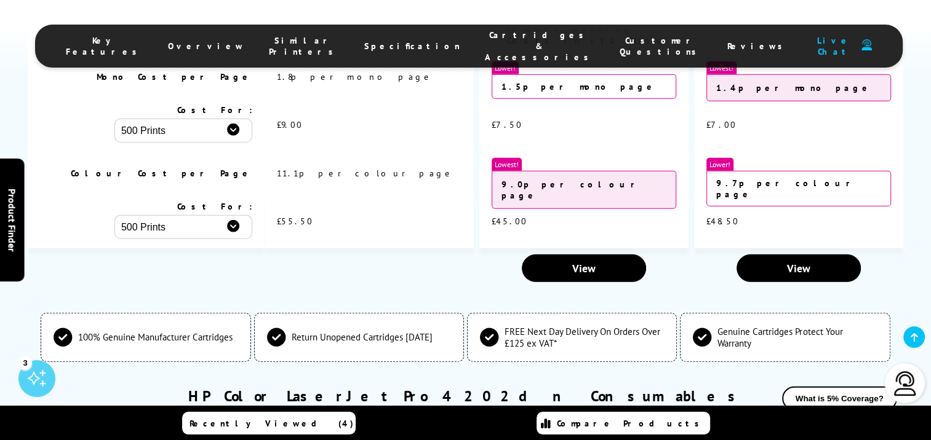
scroll to position [3516, 0]
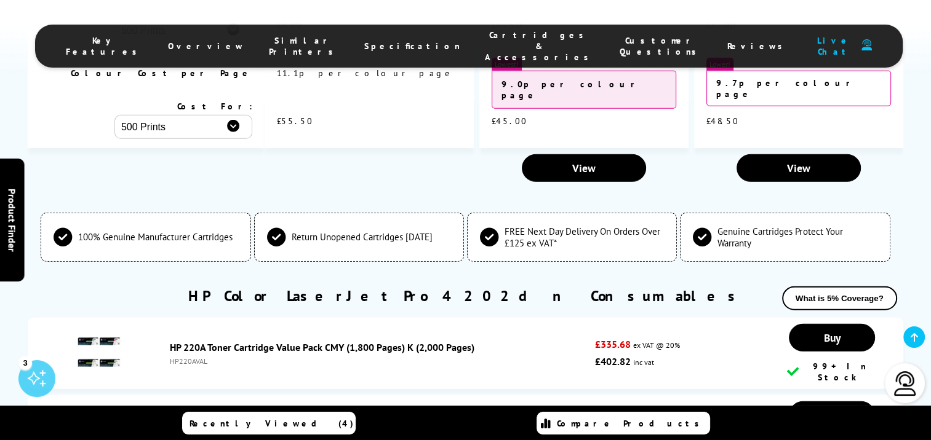
click at [106, 331] on img at bounding box center [98, 352] width 43 height 43
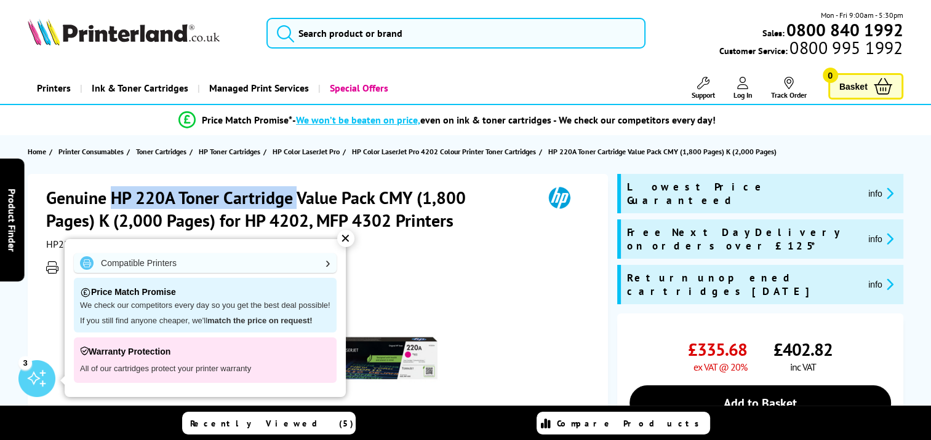
drag, startPoint x: 113, startPoint y: 199, endPoint x: 296, endPoint y: 199, distance: 182.7
click at [296, 199] on h1 "Genuine HP 220A Toner Cartridge Value Pack CMY (1,800 Pages) K (2,000 Pages) fo…" at bounding box center [288, 209] width 485 height 46
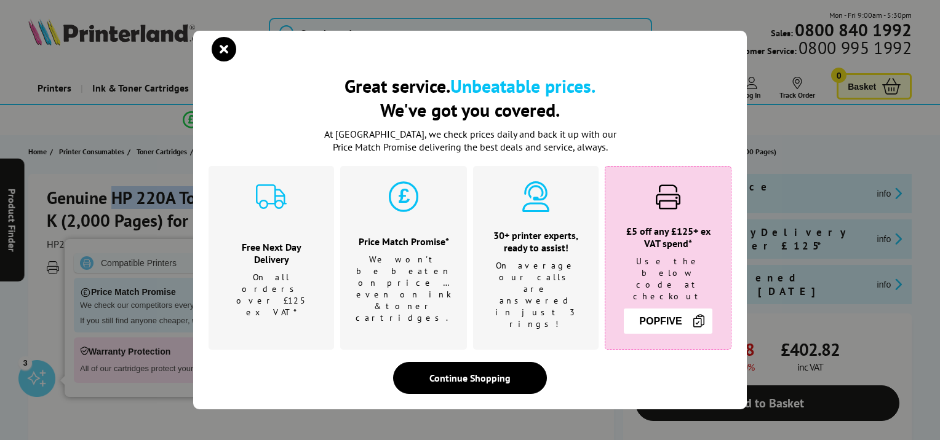
drag, startPoint x: 296, startPoint y: 199, endPoint x: 228, endPoint y: 57, distance: 157.6
click at [228, 57] on icon "close modal" at bounding box center [224, 49] width 25 height 25
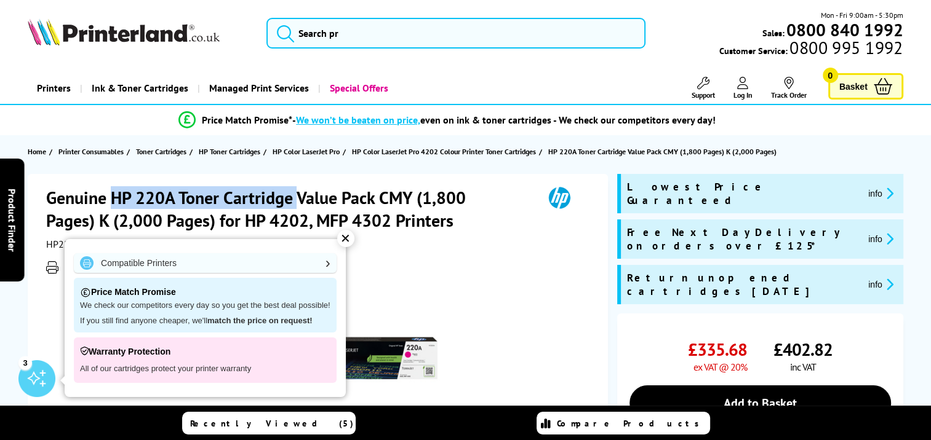
copy h1 "HP 220A Toner Cartridge"
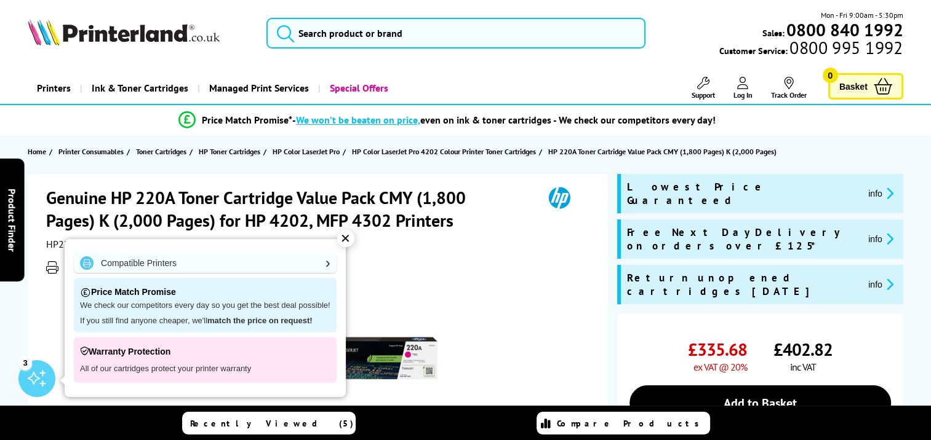
click at [343, 236] on div "✕" at bounding box center [345, 238] width 17 height 17
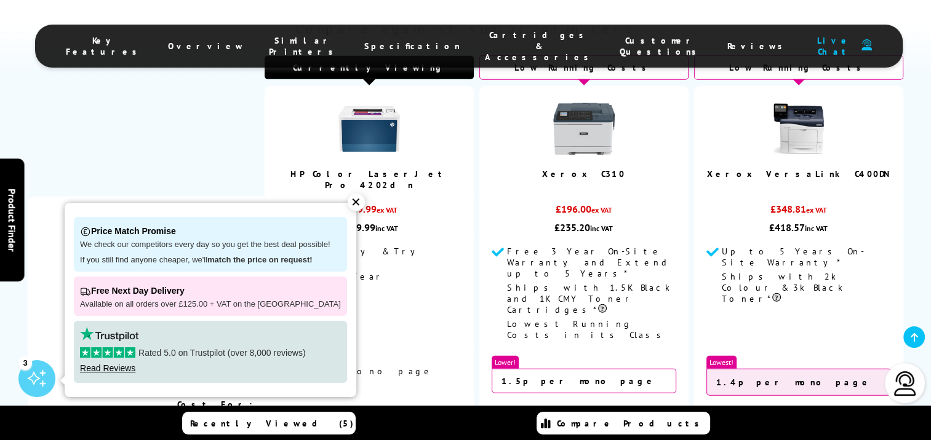
scroll to position [3270, 0]
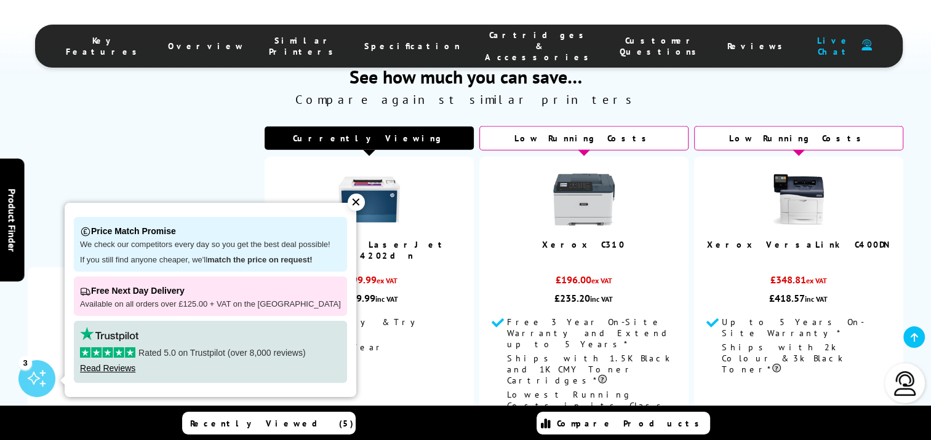
click at [347, 201] on div "✕" at bounding box center [355, 202] width 17 height 17
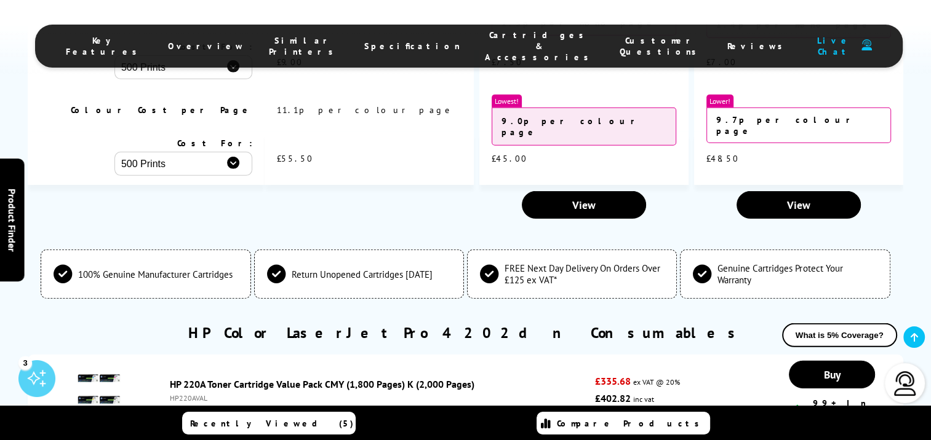
scroll to position [3762, 0]
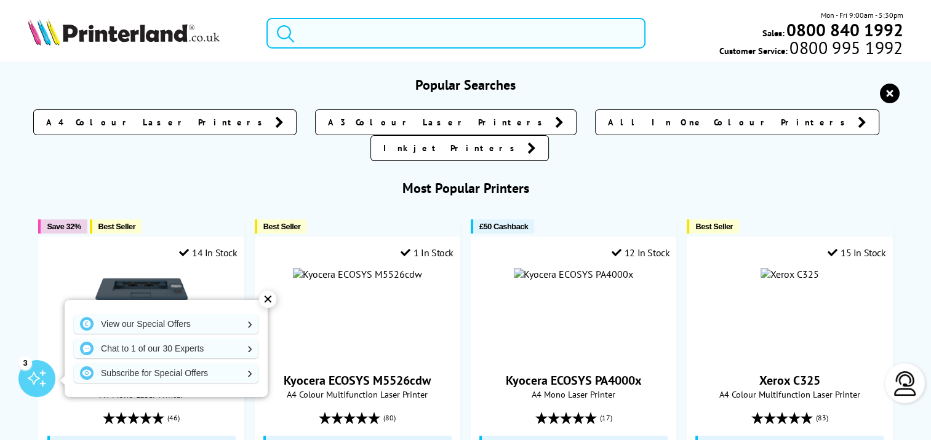
click at [362, 35] on input "search" at bounding box center [455, 33] width 379 height 31
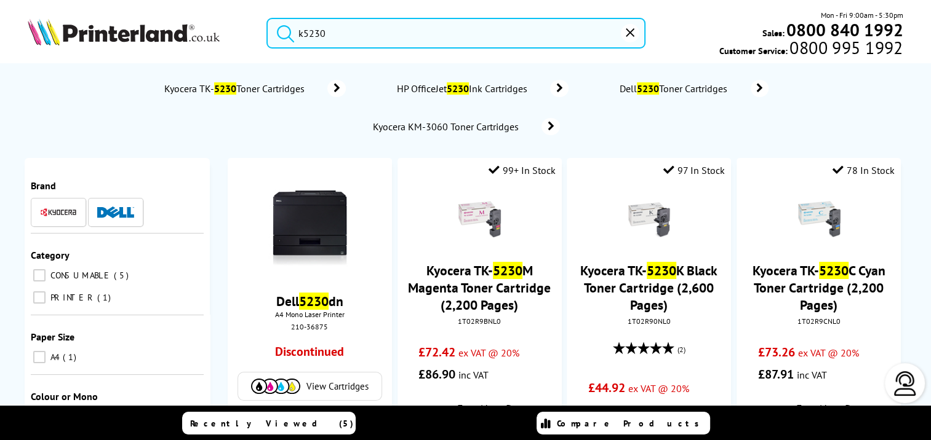
type input "k5230"
click at [267, 18] on button "submit" at bounding box center [282, 31] width 31 height 27
click at [334, 31] on input "k5230" at bounding box center [455, 33] width 379 height 31
click at [267, 18] on button "submit" at bounding box center [282, 31] width 31 height 27
click at [284, 87] on span "Kyocera TK- 5230 Toner Cartridges" at bounding box center [235, 88] width 146 height 12
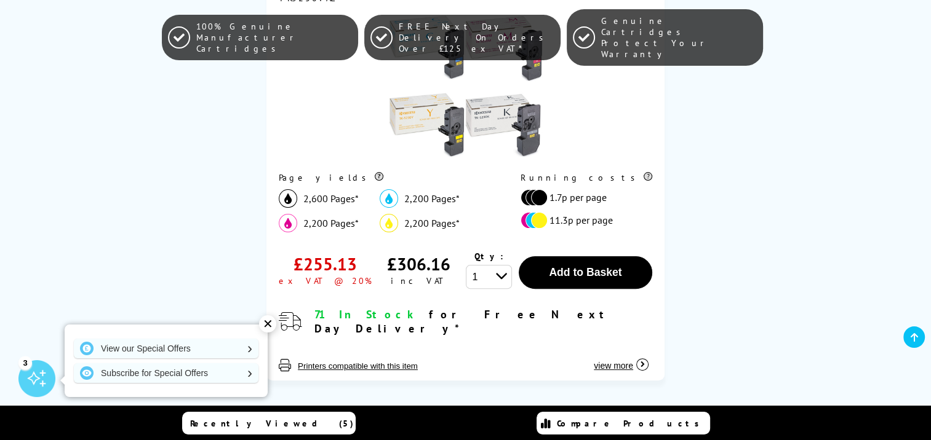
scroll to position [308, 0]
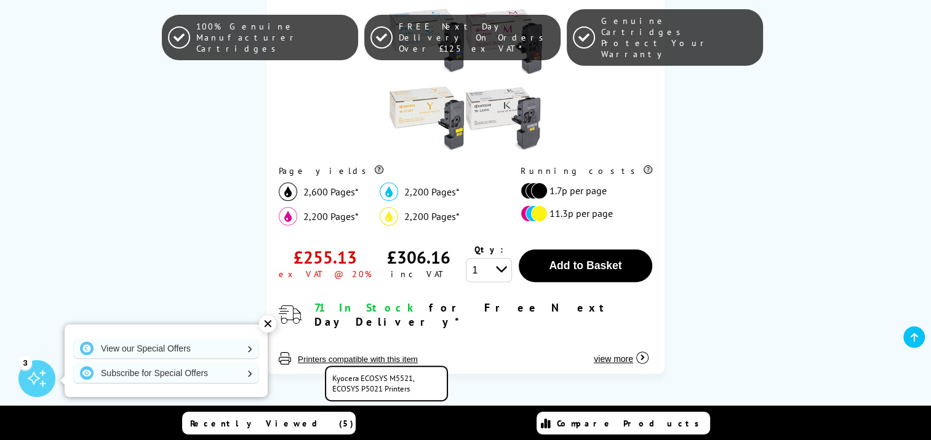
click at [376, 354] on button "Printers compatible with this item" at bounding box center [357, 359] width 127 height 10
click at [286, 352] on span at bounding box center [285, 358] width 12 height 12
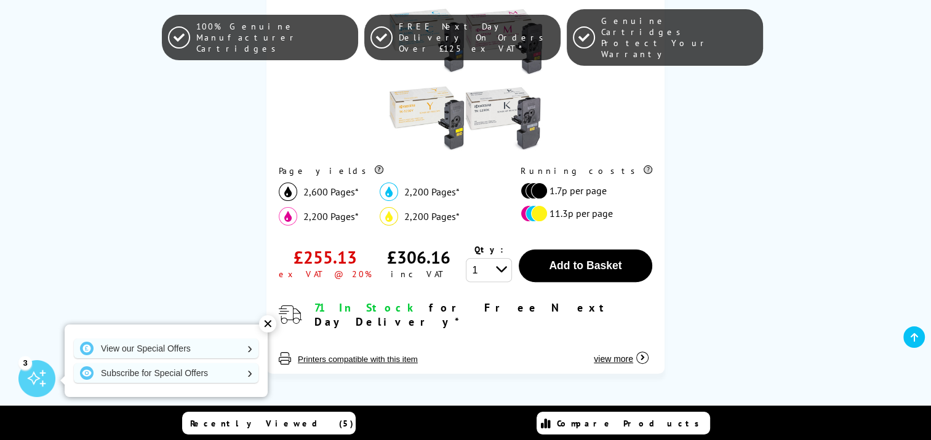
click at [271, 325] on div "✕" at bounding box center [267, 324] width 17 height 17
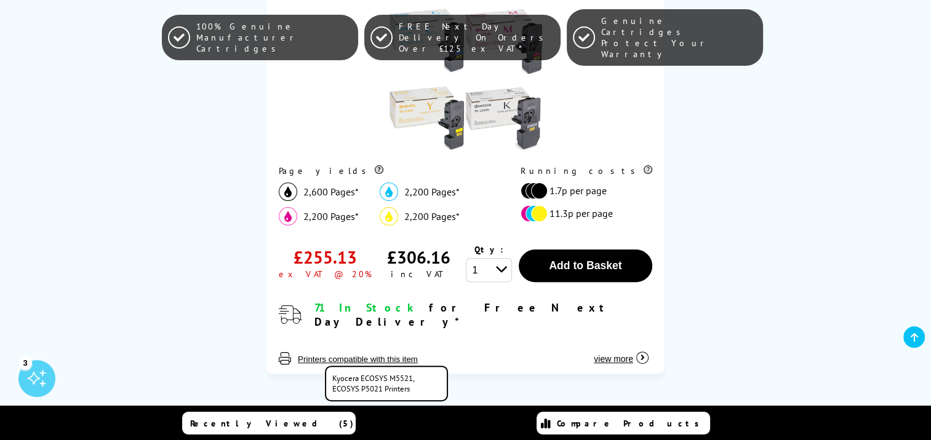
click at [326, 354] on button "Printers compatible with this item" at bounding box center [357, 359] width 127 height 10
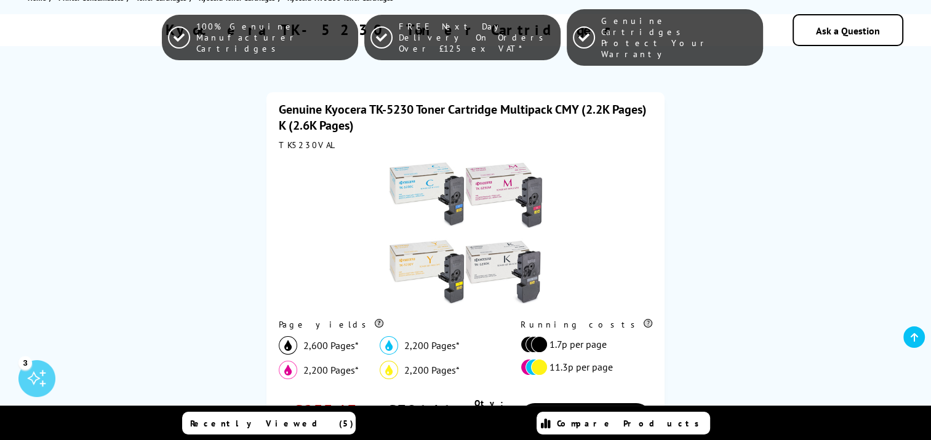
scroll to position [0, 0]
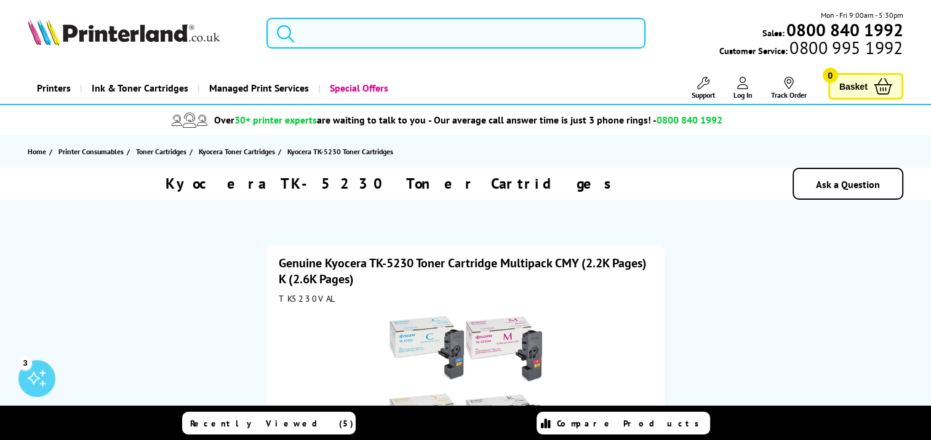
click at [407, 32] on input "search" at bounding box center [455, 33] width 379 height 31
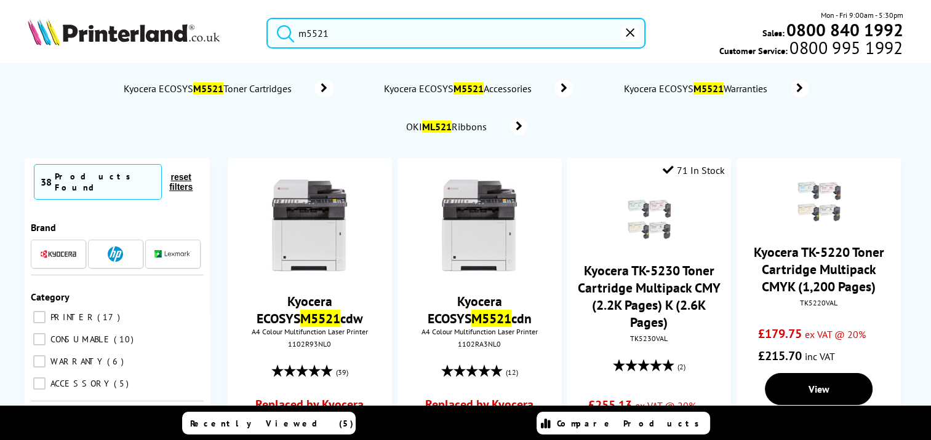
click at [267, 18] on button "submit" at bounding box center [282, 31] width 31 height 27
click at [340, 31] on input "m5521" at bounding box center [455, 33] width 379 height 31
click at [267, 18] on button "submit" at bounding box center [282, 31] width 31 height 27
click at [287, 30] on icon "submit" at bounding box center [285, 33] width 18 height 18
type input "m"
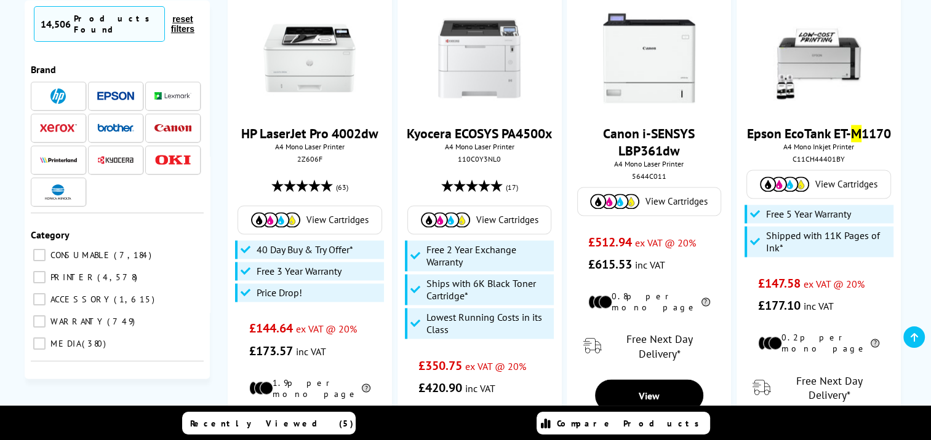
scroll to position [1907, 0]
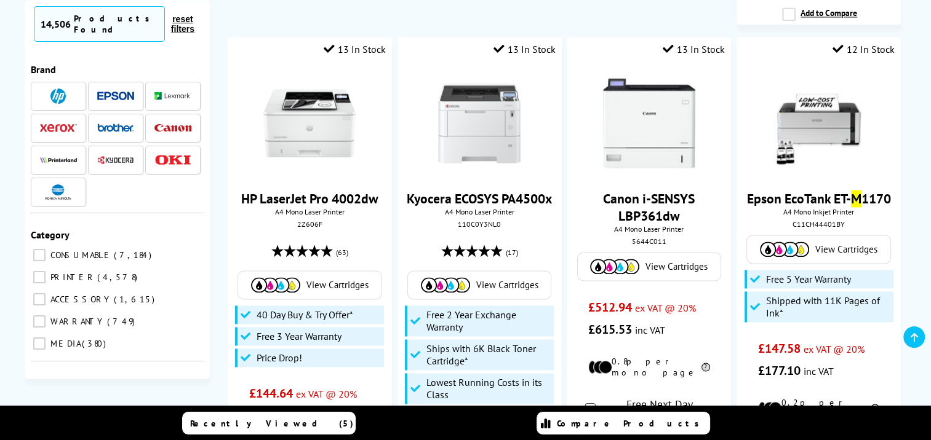
click at [118, 156] on img at bounding box center [115, 160] width 37 height 9
